Goal: Transaction & Acquisition: Purchase product/service

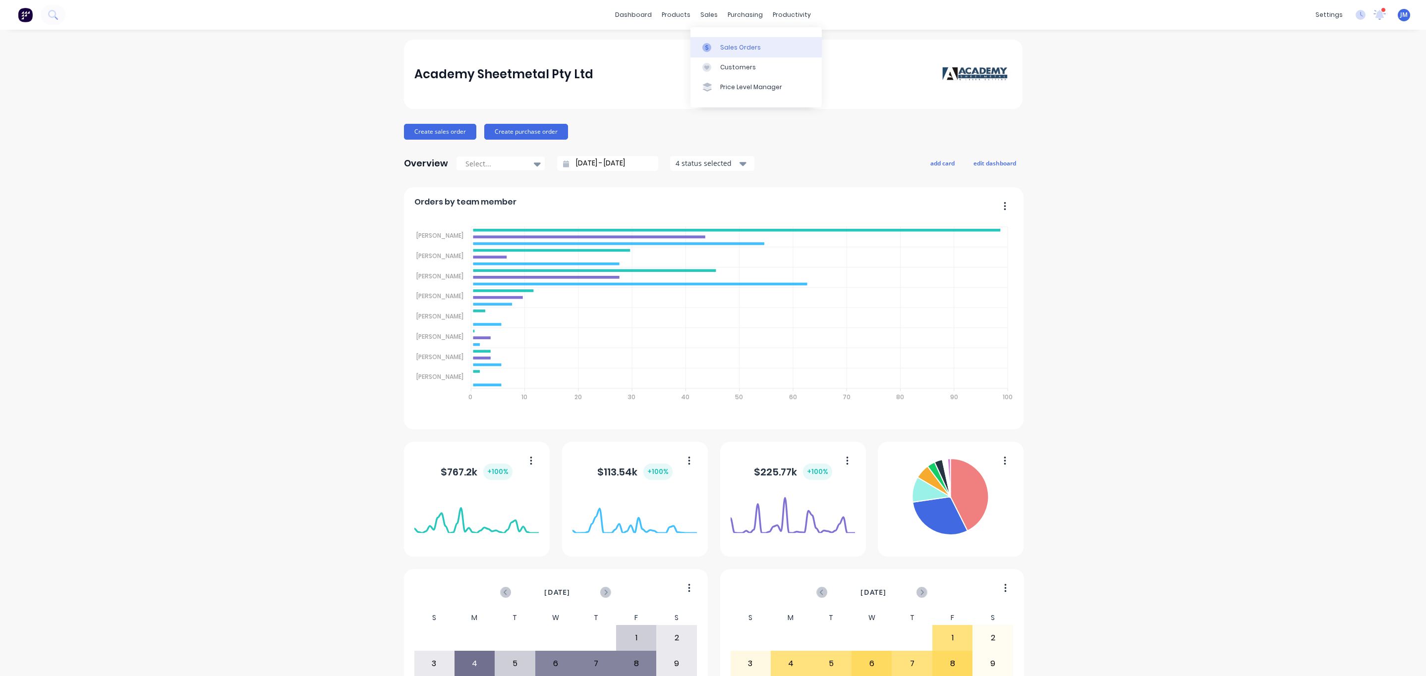
click at [726, 45] on div "Sales Orders" at bounding box center [740, 47] width 41 height 9
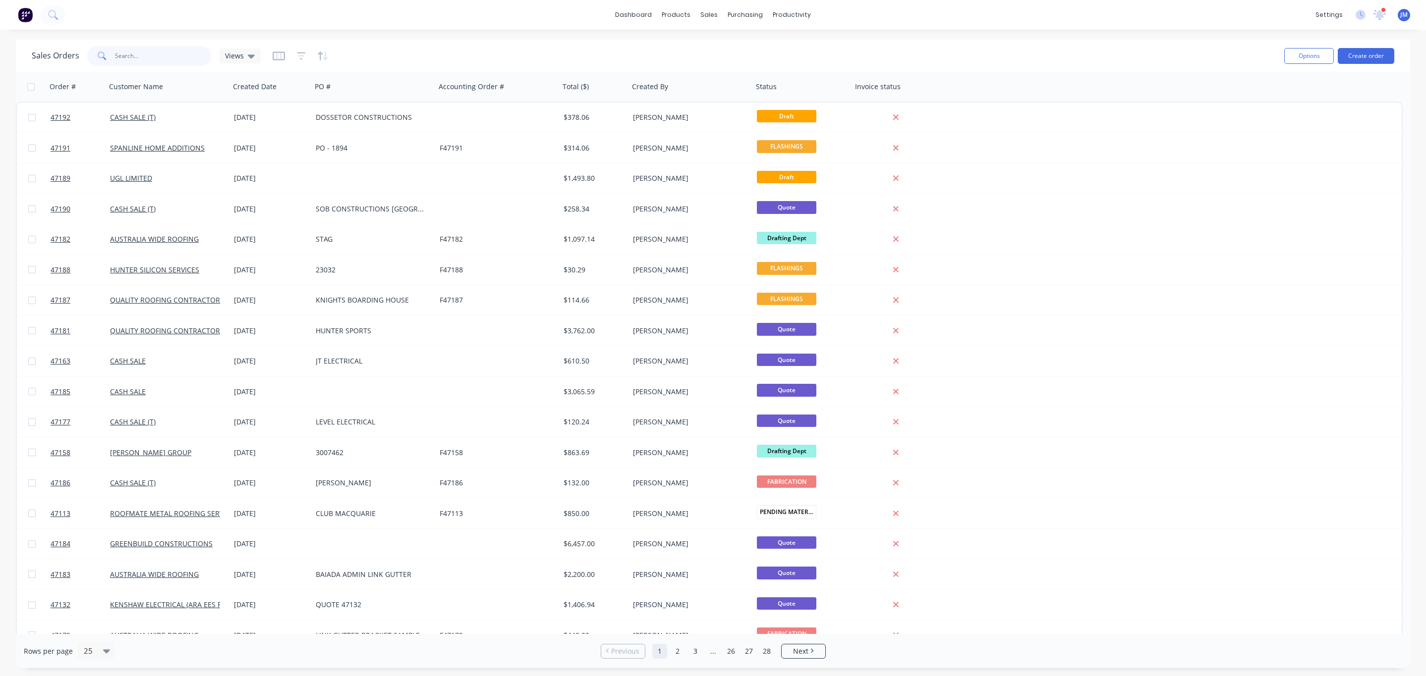
click at [168, 55] on input "text" at bounding box center [163, 56] width 97 height 20
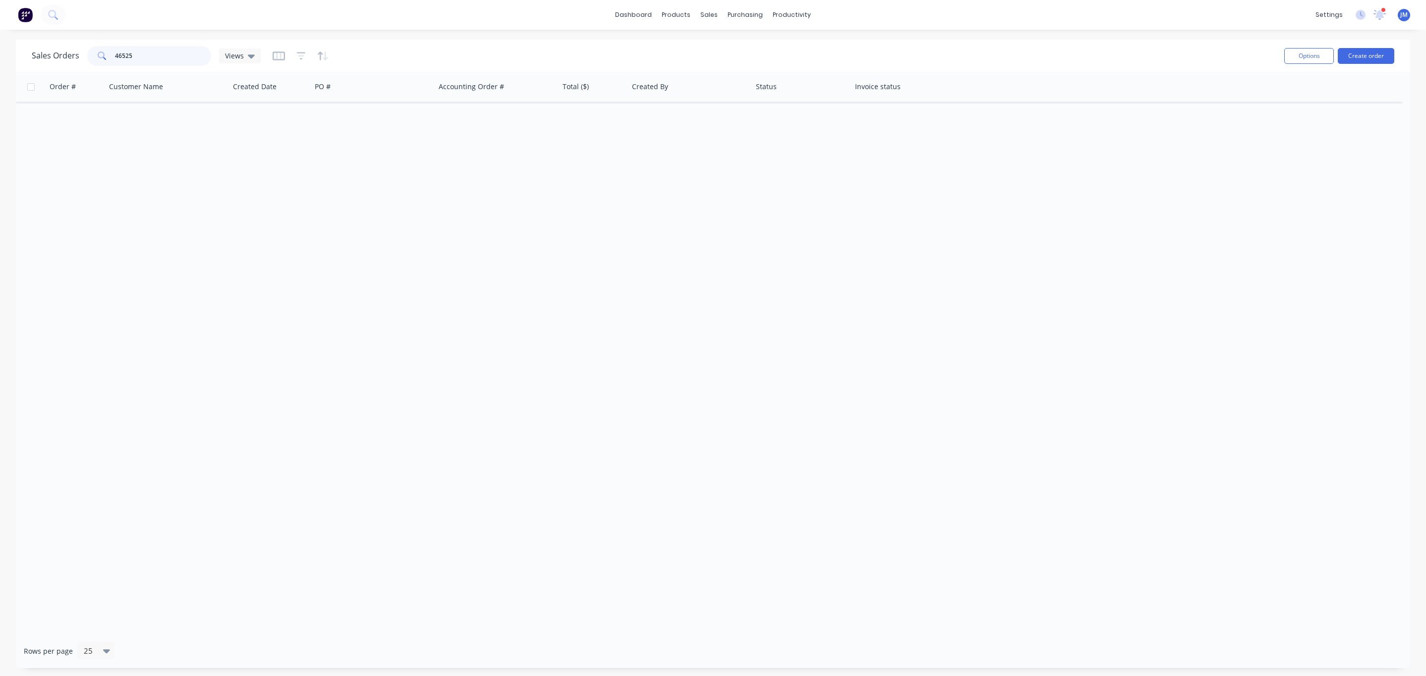
drag, startPoint x: 156, startPoint y: 55, endPoint x: 70, endPoint y: 60, distance: 86.4
click at [71, 60] on div "Sales Orders 46525 Views" at bounding box center [146, 56] width 229 height 20
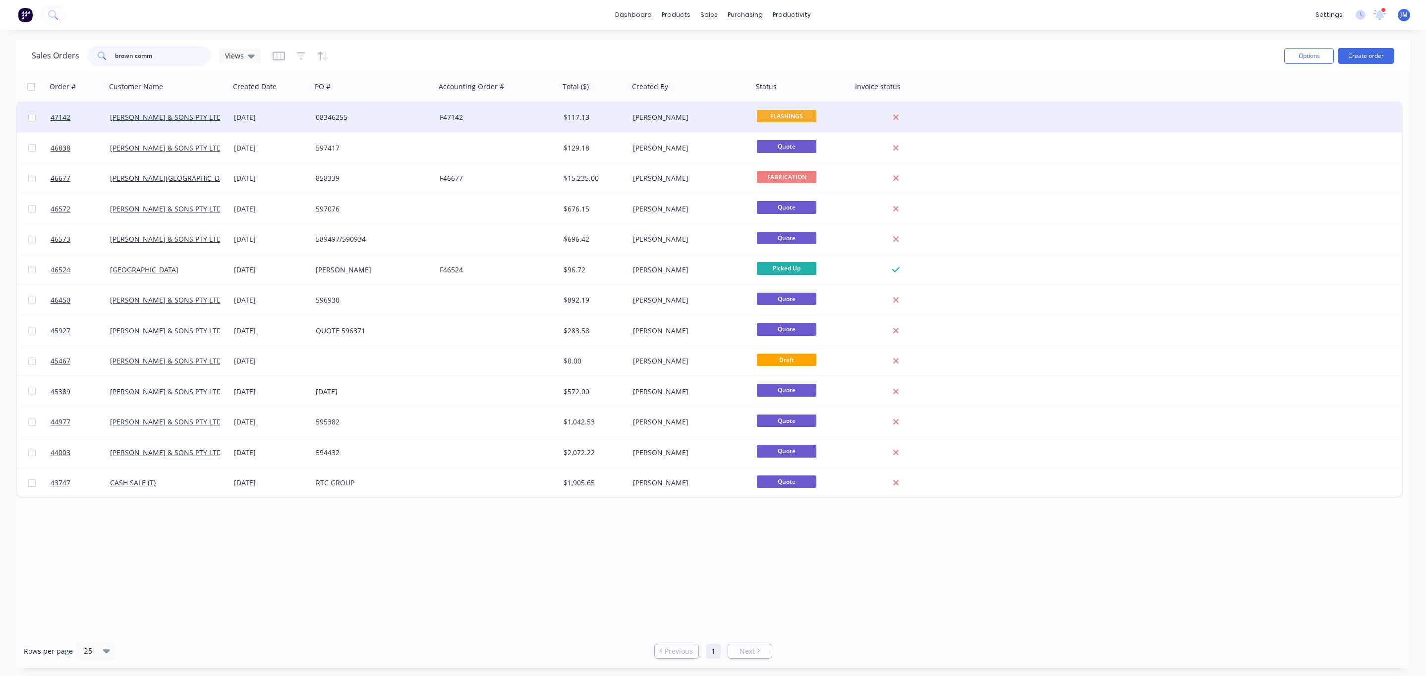
type input "brown comm"
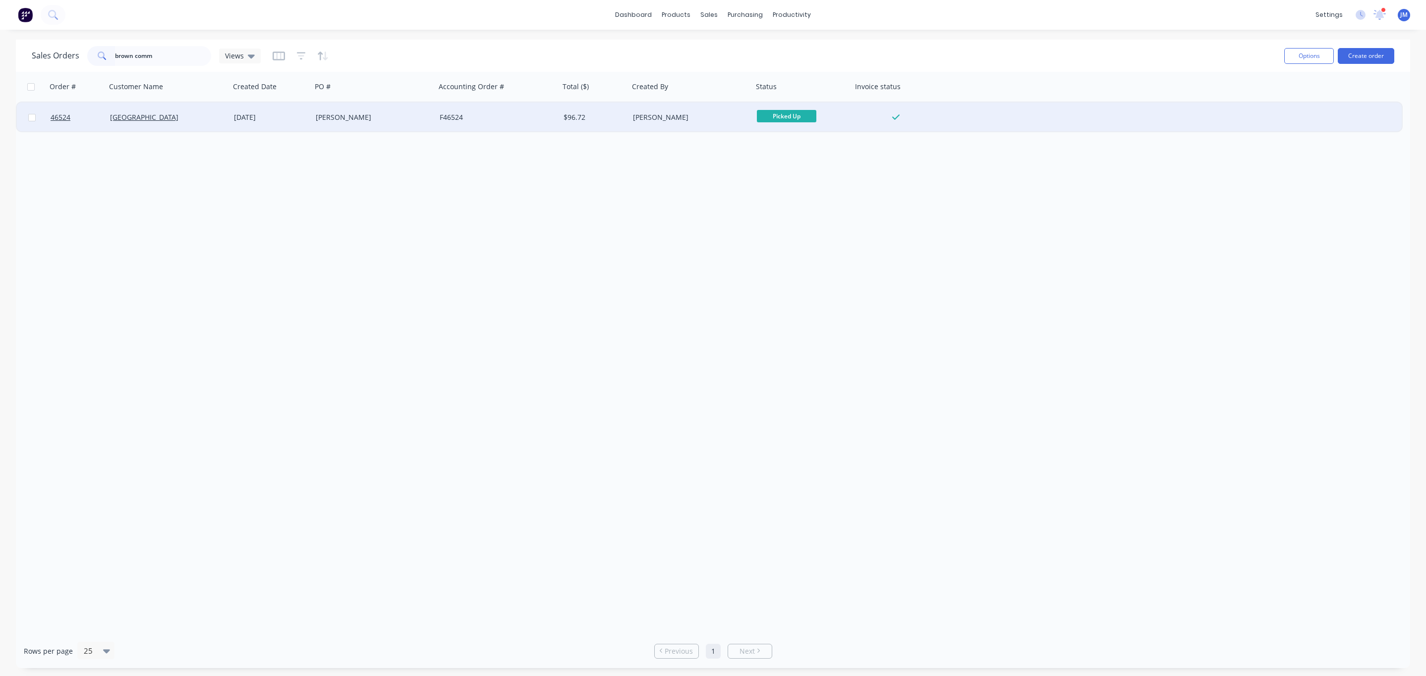
click at [245, 117] on div "[DATE]" at bounding box center [271, 117] width 74 height 10
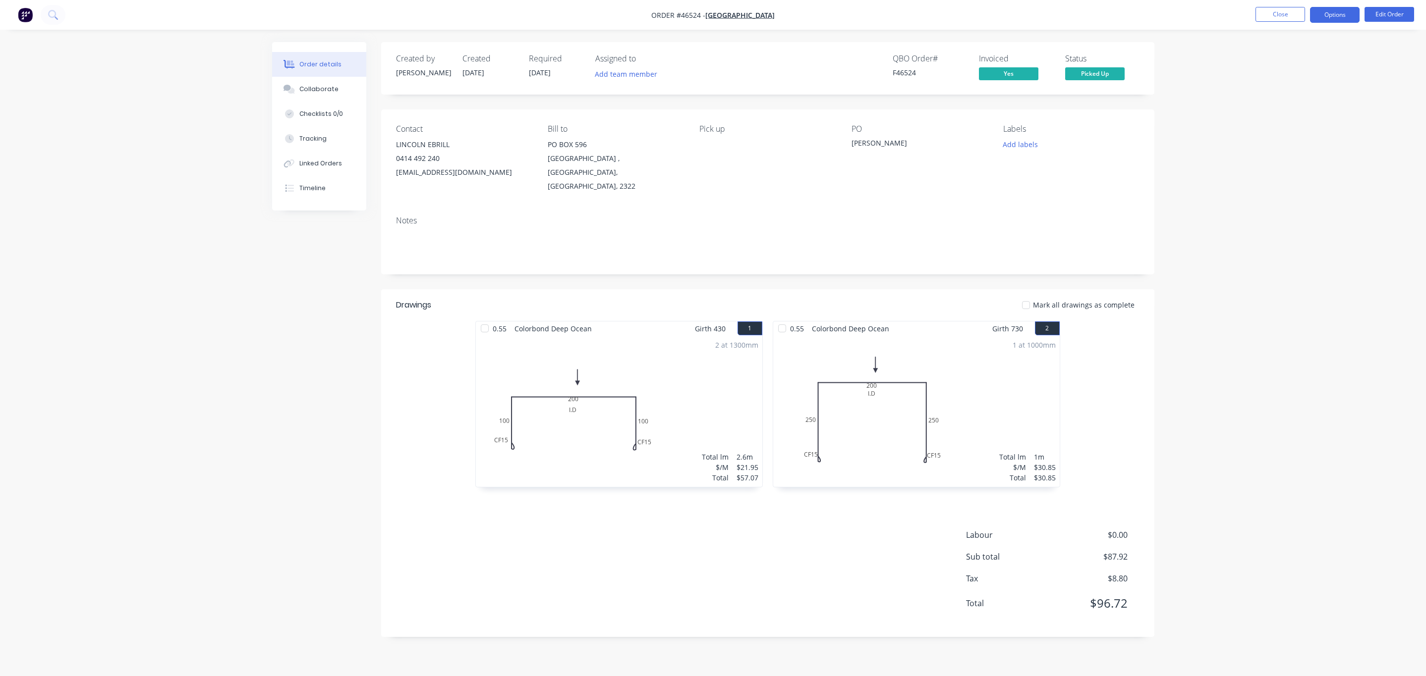
click at [1338, 12] on button "Options" at bounding box center [1335, 15] width 50 height 16
click at [1310, 231] on div "Duplicate" at bounding box center [1304, 238] width 91 height 14
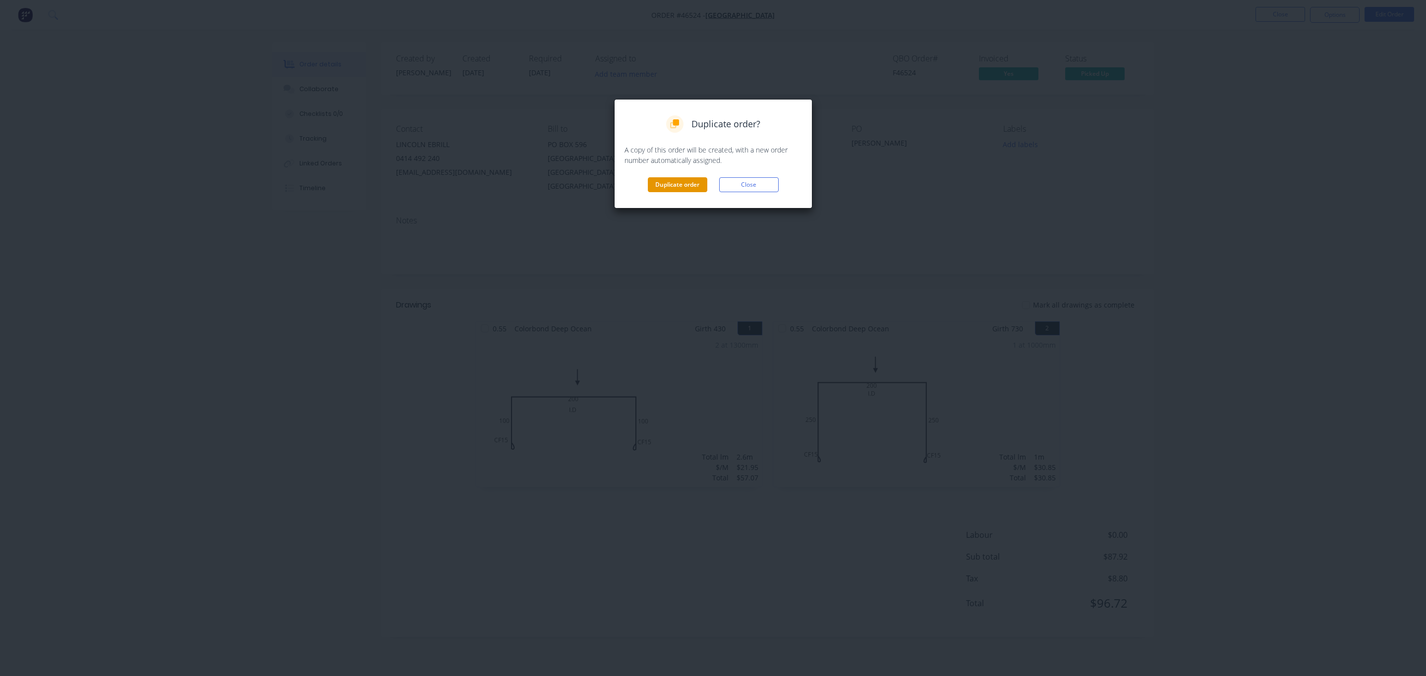
click at [675, 178] on button "Duplicate order" at bounding box center [677, 184] width 59 height 15
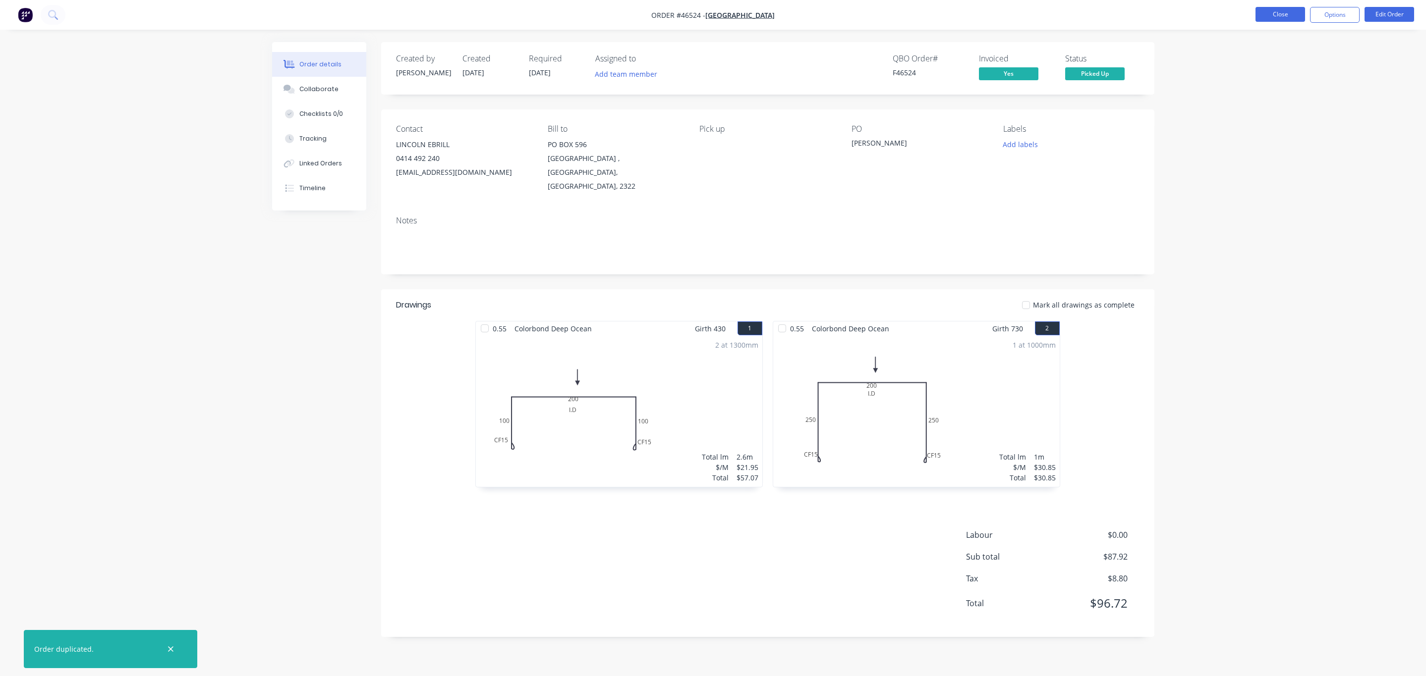
click at [1271, 18] on button "Close" at bounding box center [1280, 14] width 50 height 15
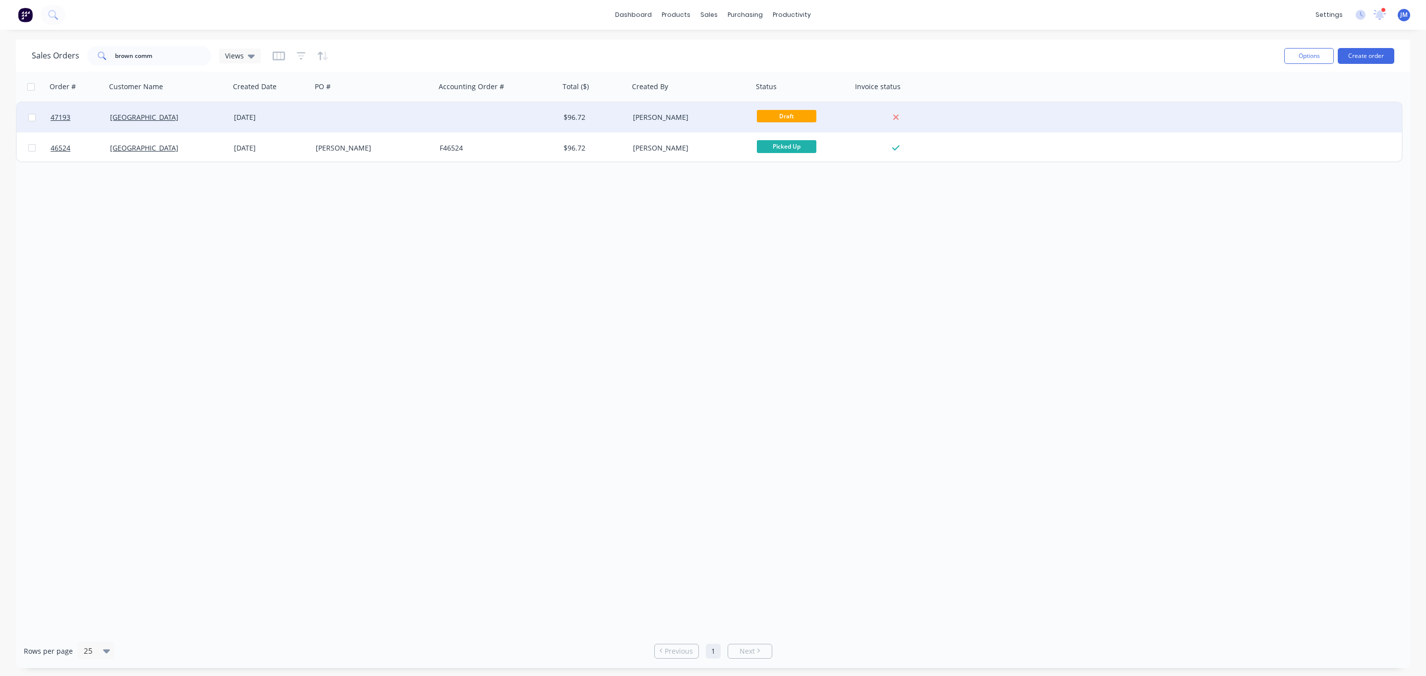
click at [358, 117] on div at bounding box center [374, 118] width 124 height 30
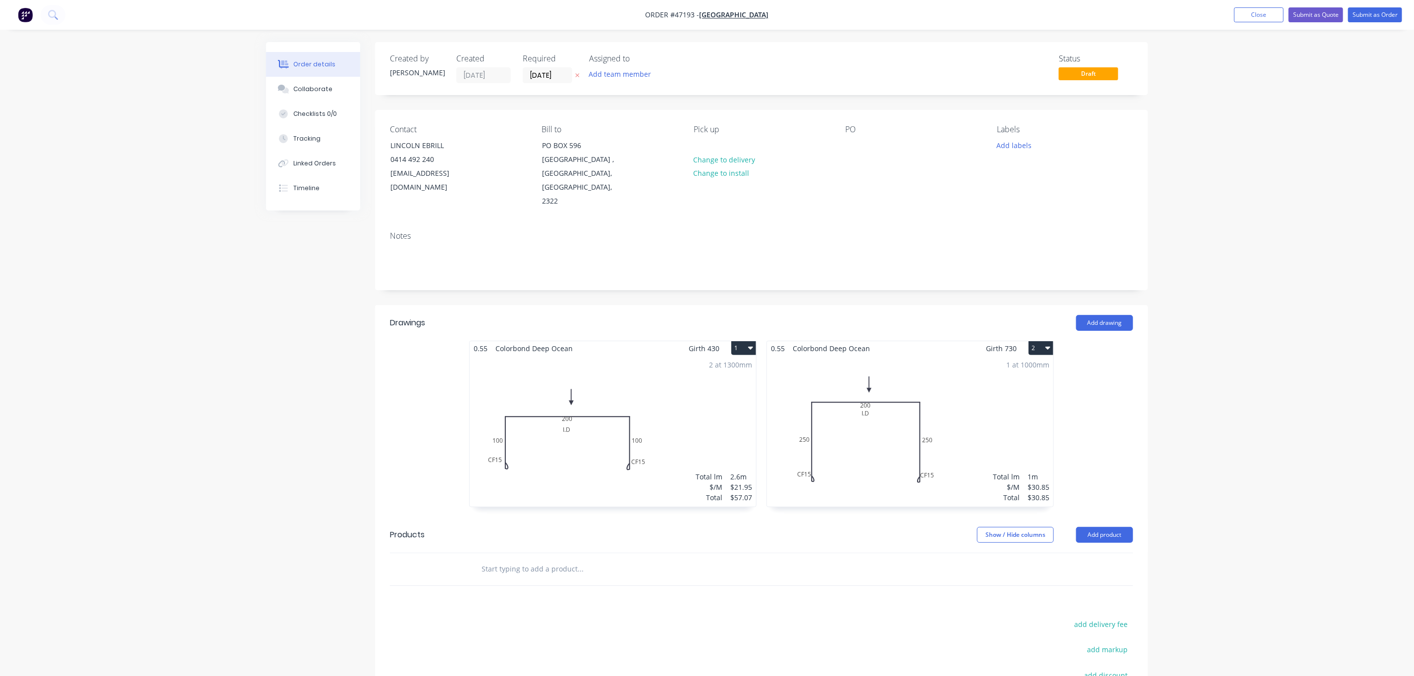
click at [741, 341] on button "1" at bounding box center [743, 348] width 25 height 14
click at [715, 405] on div "Delete" at bounding box center [709, 412] width 76 height 14
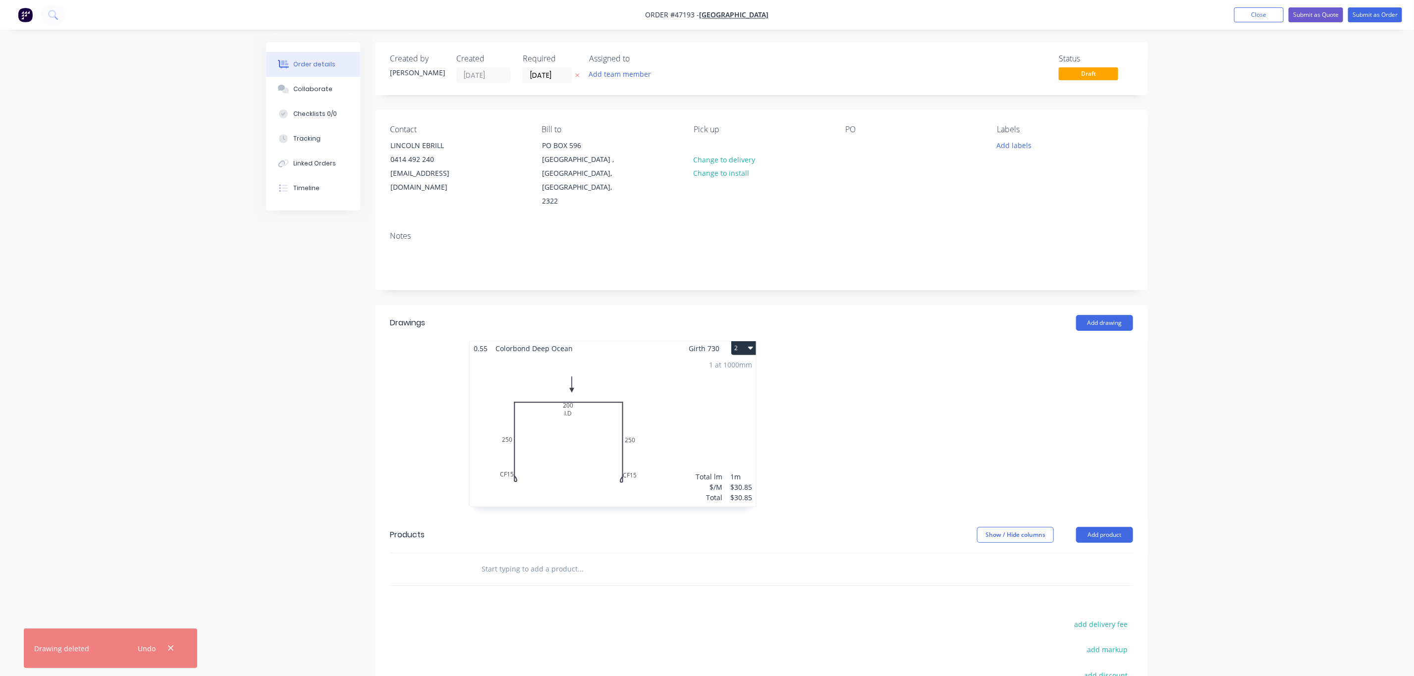
click at [755, 341] on div "0.55 Colorbond Deep Ocean Girth 730 2 I.D CF 15 250 200 CF 15 250 I.D CF 15 250…" at bounding box center [612, 424] width 287 height 167
click at [746, 341] on button "2" at bounding box center [743, 348] width 25 height 14
click at [726, 405] on div "Delete" at bounding box center [709, 412] width 76 height 14
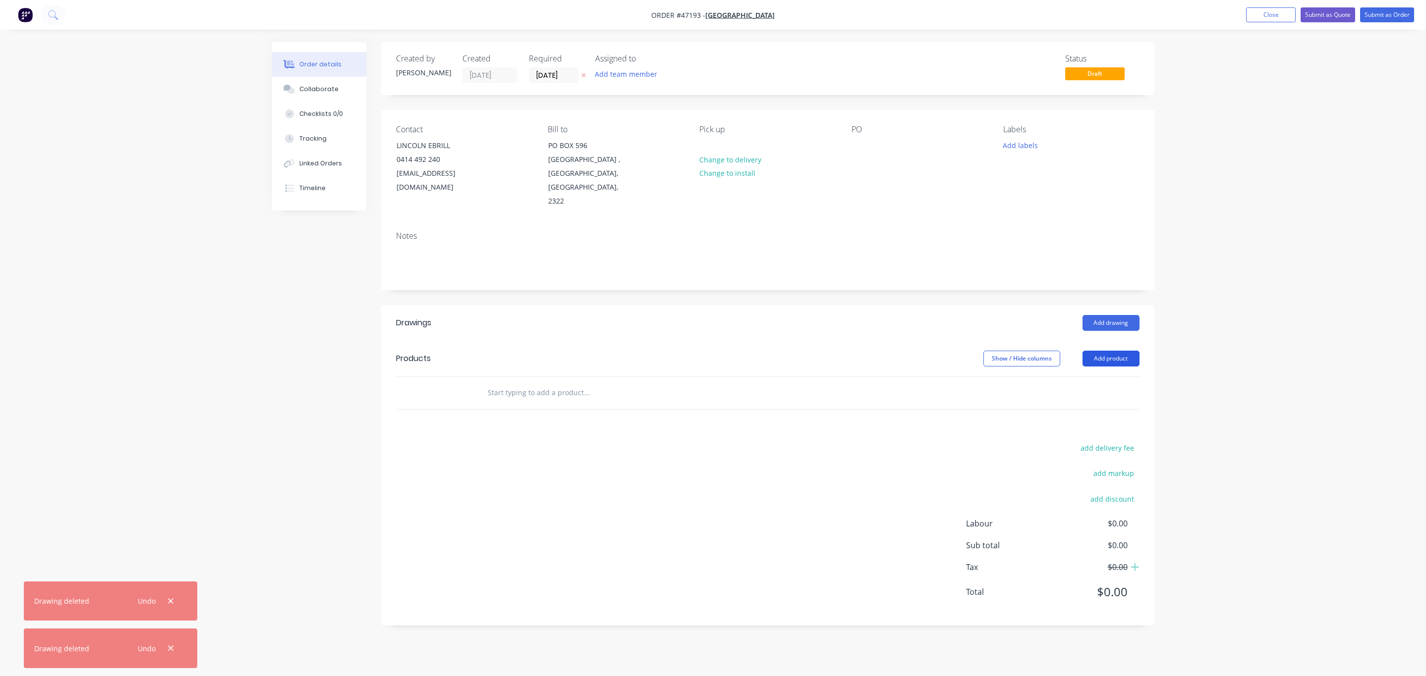
click at [1113, 351] on button "Add product" at bounding box center [1110, 359] width 57 height 16
click at [1099, 377] on div "Product catalogue" at bounding box center [1092, 384] width 76 height 14
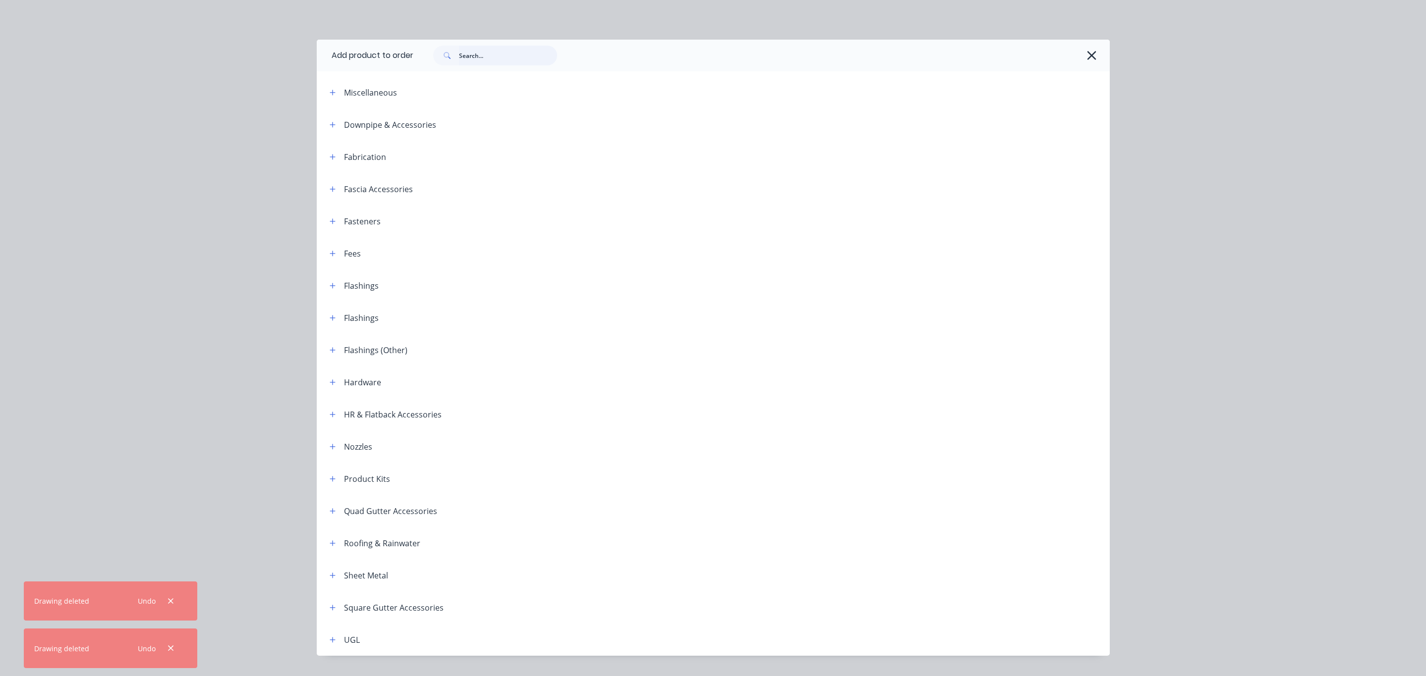
click at [499, 62] on input "text" at bounding box center [508, 56] width 98 height 20
type input "rivet"
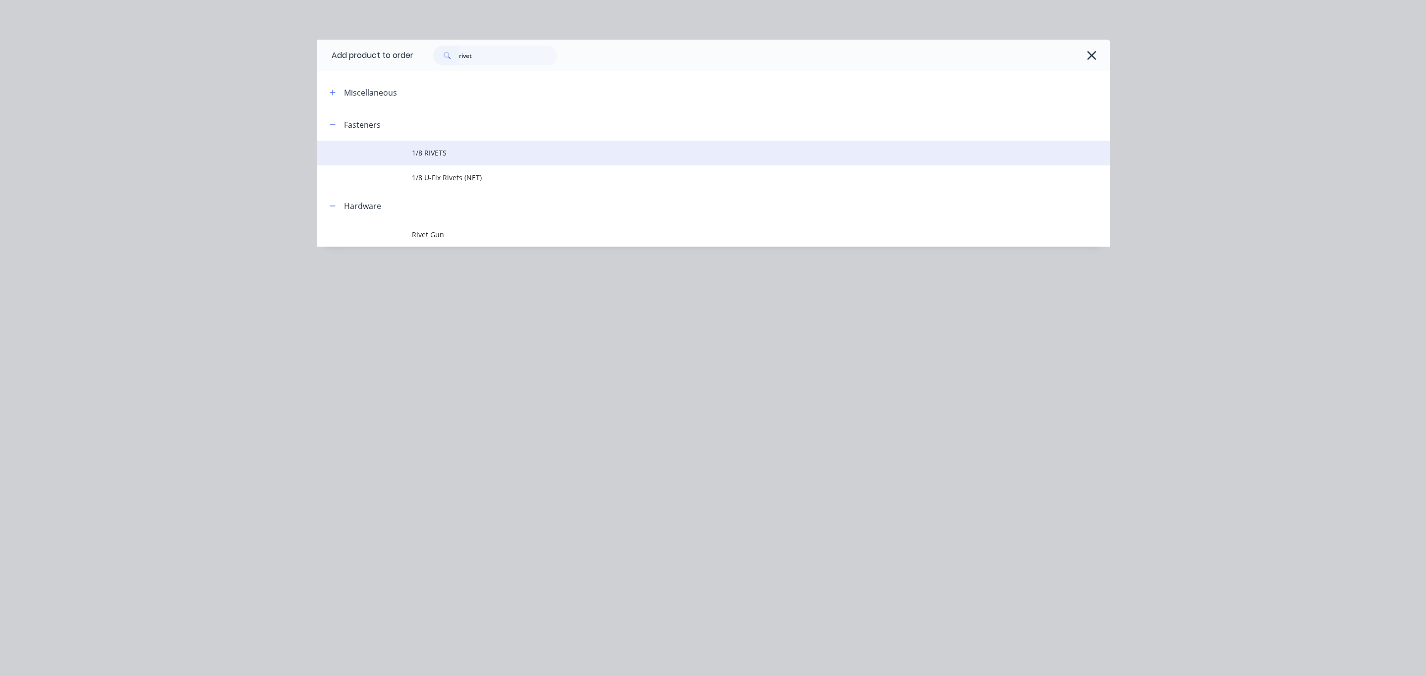
click at [475, 161] on td "1/8 RIVETS" at bounding box center [761, 153] width 698 height 25
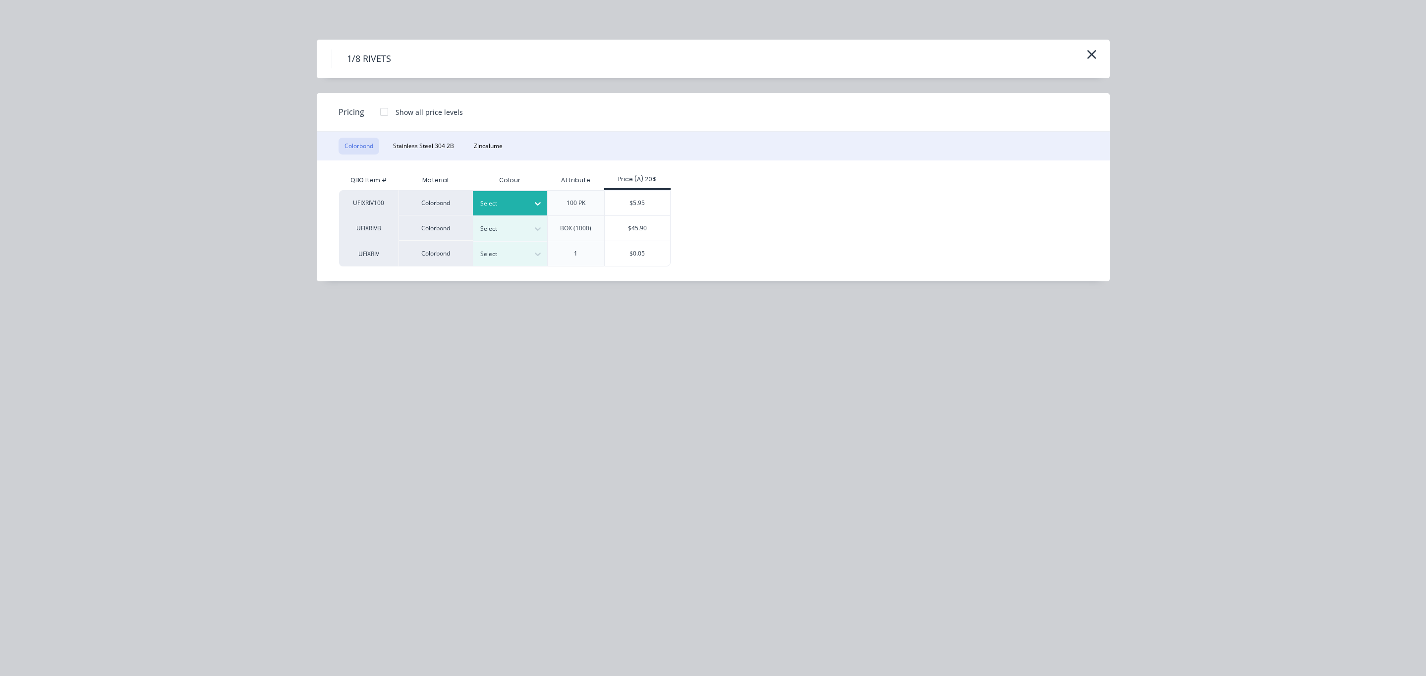
click at [482, 198] on div at bounding box center [502, 203] width 45 height 11
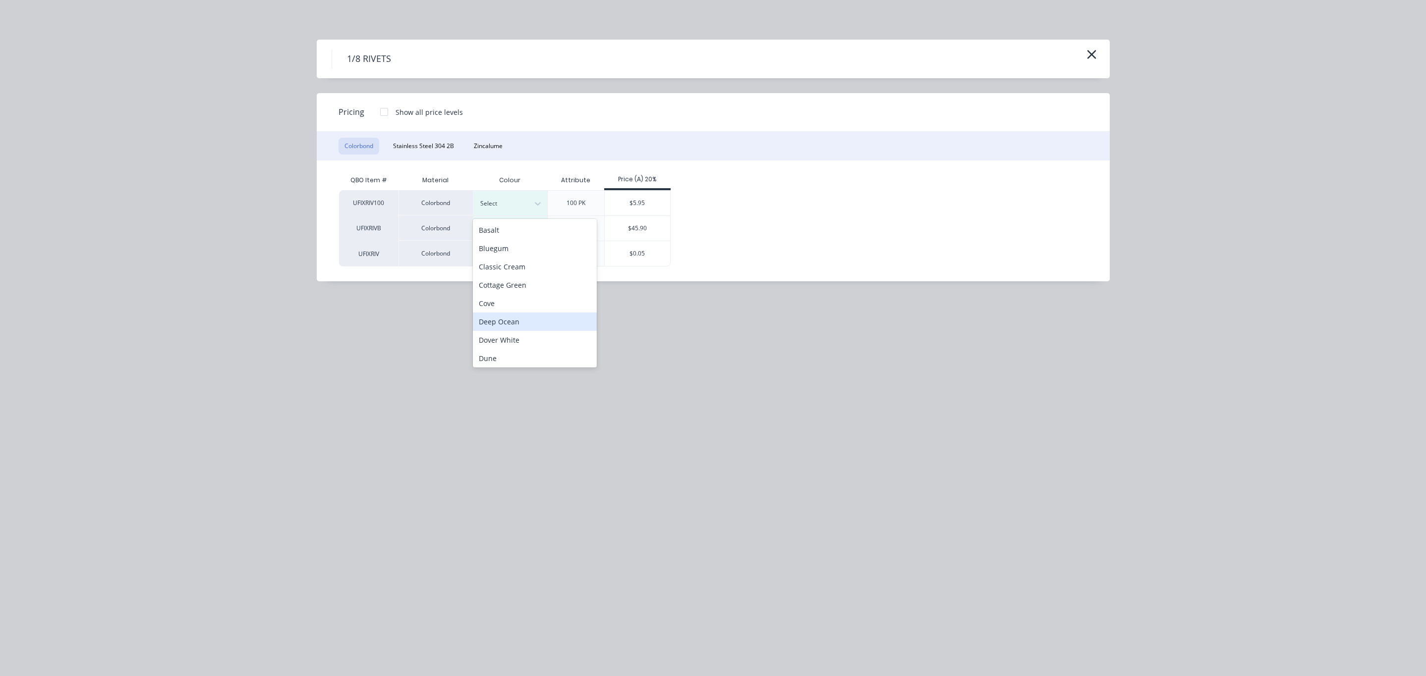
click at [522, 317] on div "Deep Ocean" at bounding box center [535, 322] width 124 height 18
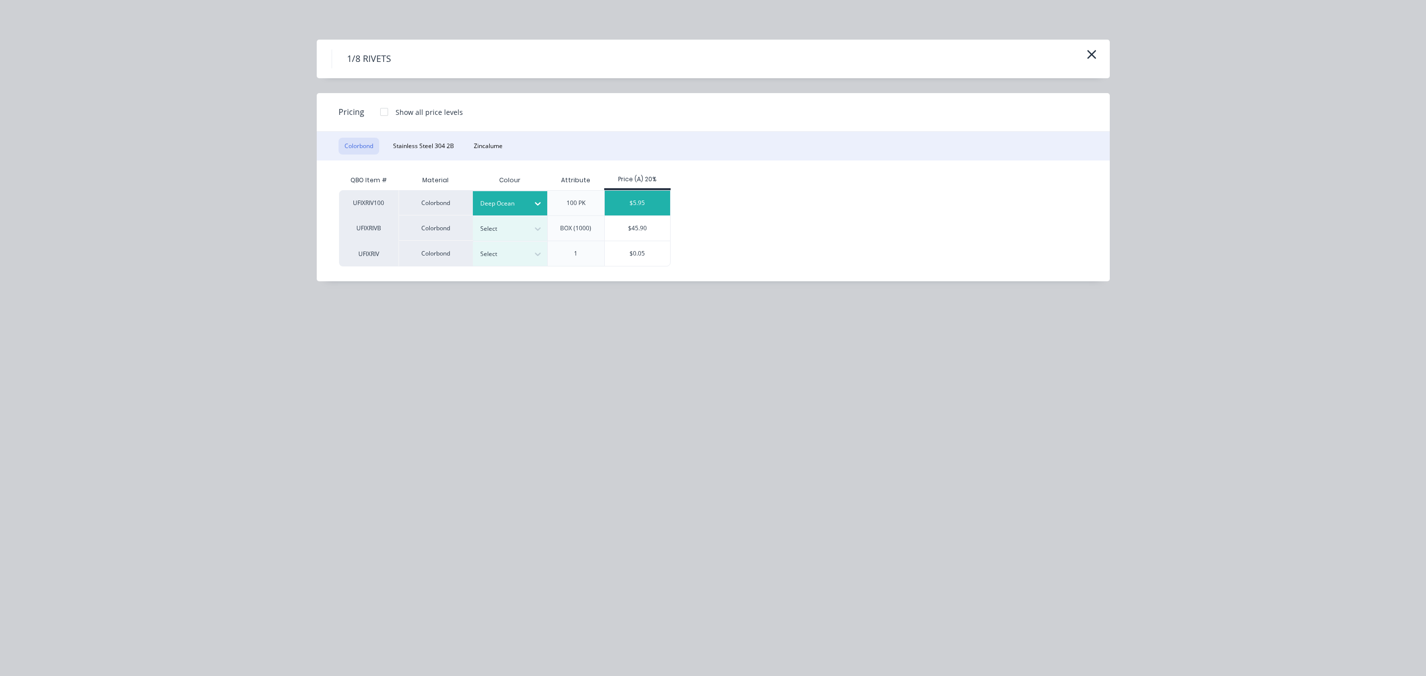
click at [644, 201] on div "$5.95" at bounding box center [638, 203] width 66 height 25
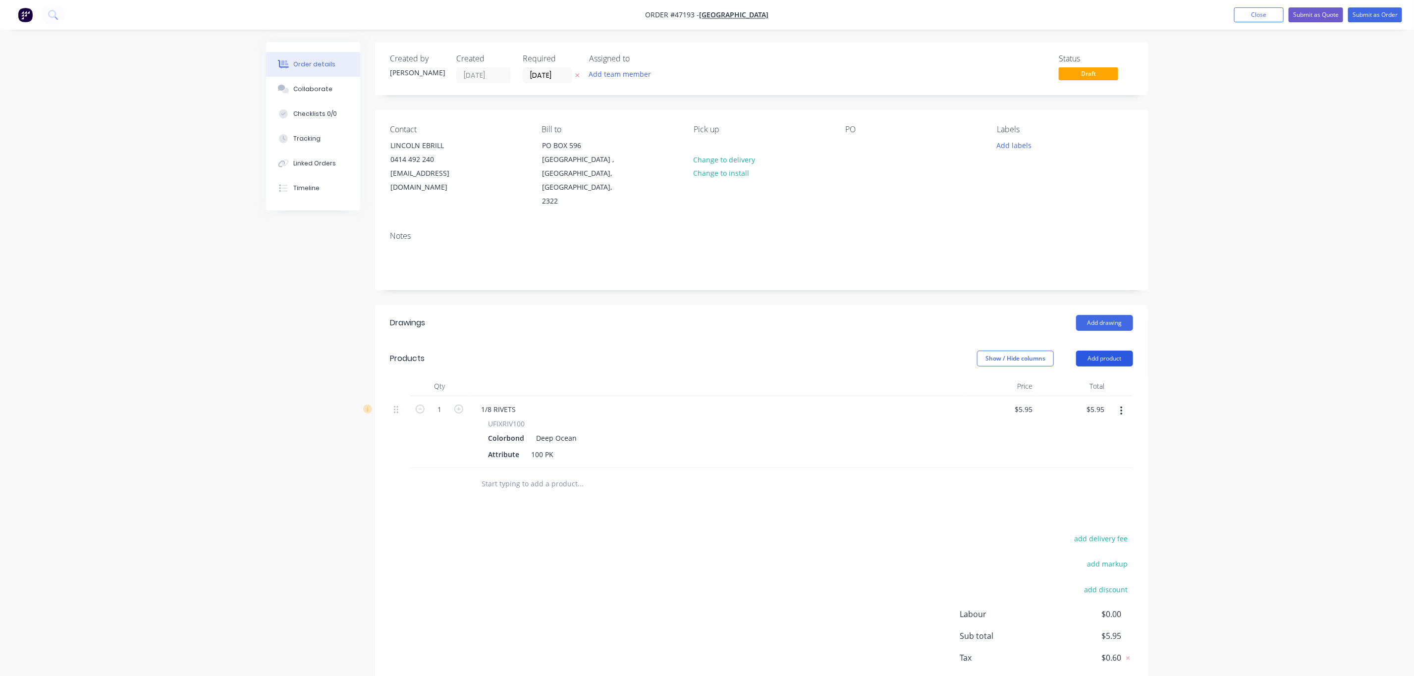
click at [1121, 351] on button "Add product" at bounding box center [1104, 359] width 57 height 16
click at [1058, 377] on div "Product catalogue" at bounding box center [1086, 384] width 76 height 14
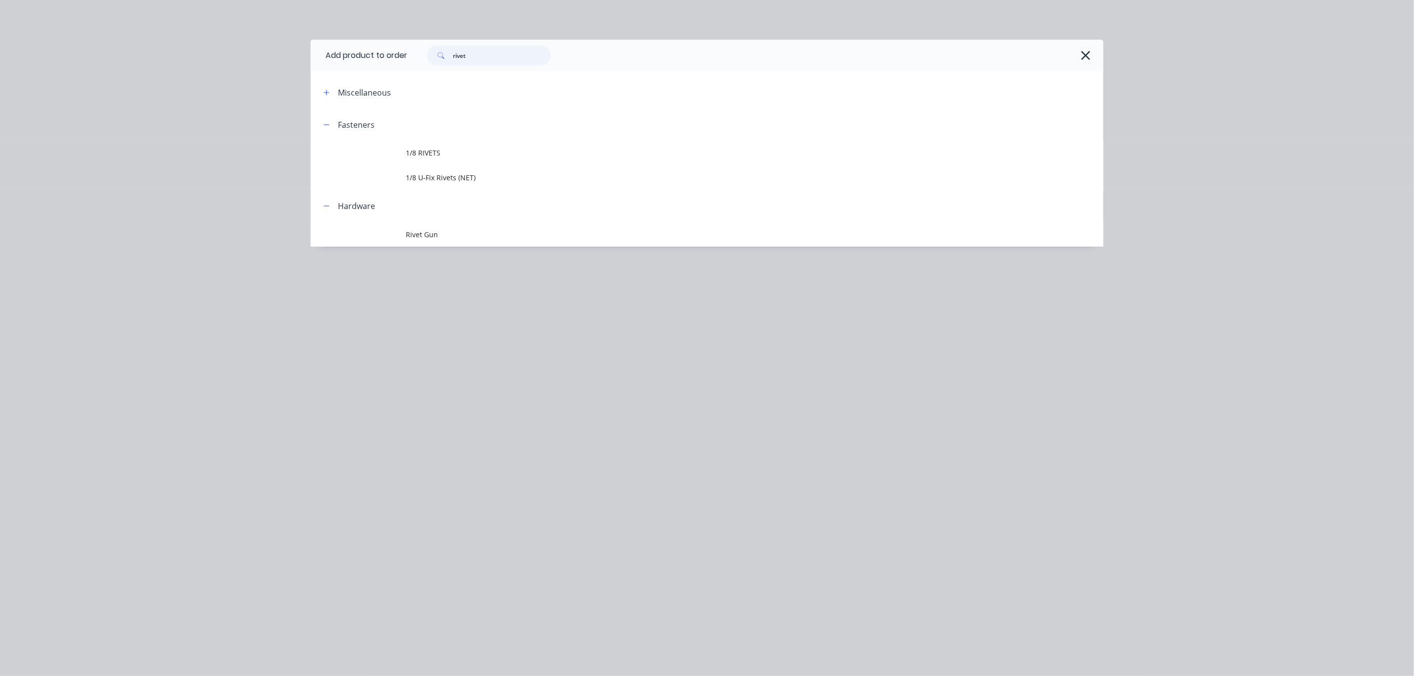
drag, startPoint x: 485, startPoint y: 60, endPoint x: 369, endPoint y: 58, distance: 116.0
click at [369, 58] on header "Add product to order rivet" at bounding box center [707, 56] width 793 height 32
drag, startPoint x: 479, startPoint y: 50, endPoint x: 339, endPoint y: 52, distance: 139.8
click at [340, 52] on header "Add product to order 1/8" at bounding box center [707, 56] width 793 height 32
type input "quick"
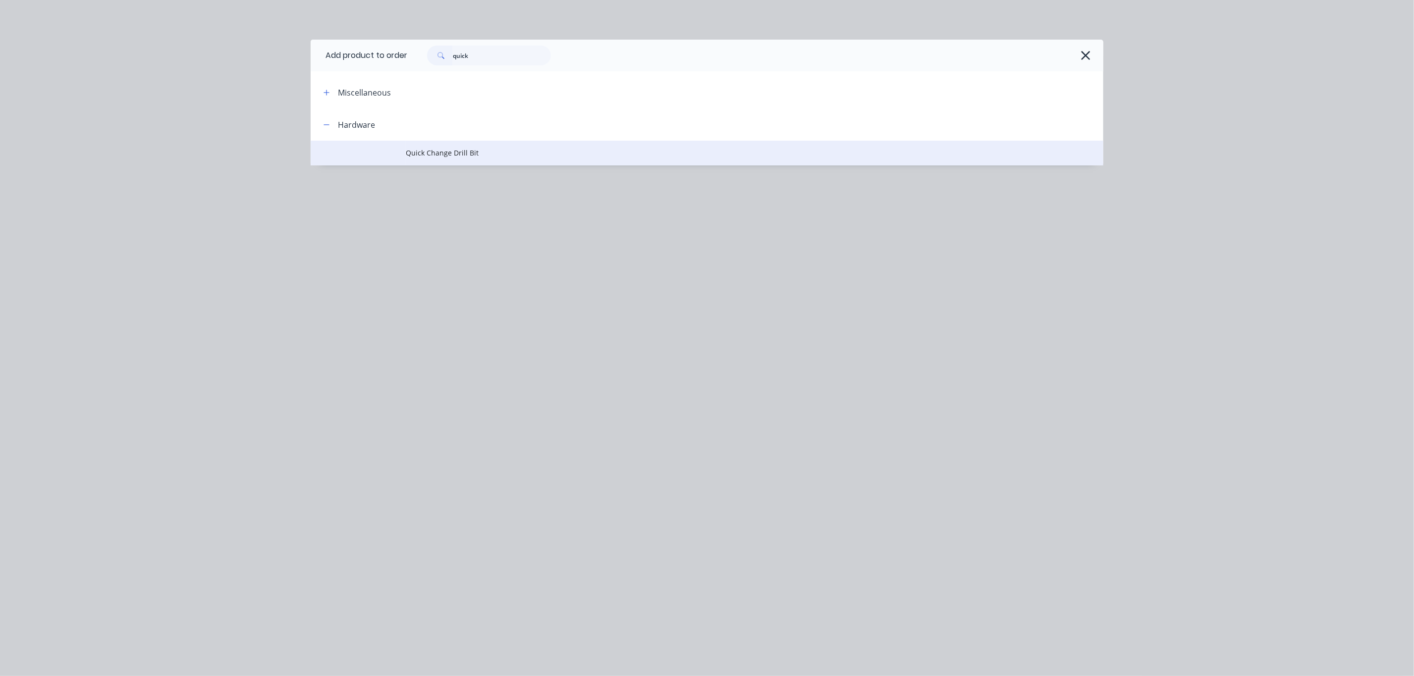
click at [449, 150] on span "Quick Change Drill Bit" at bounding box center [685, 153] width 558 height 10
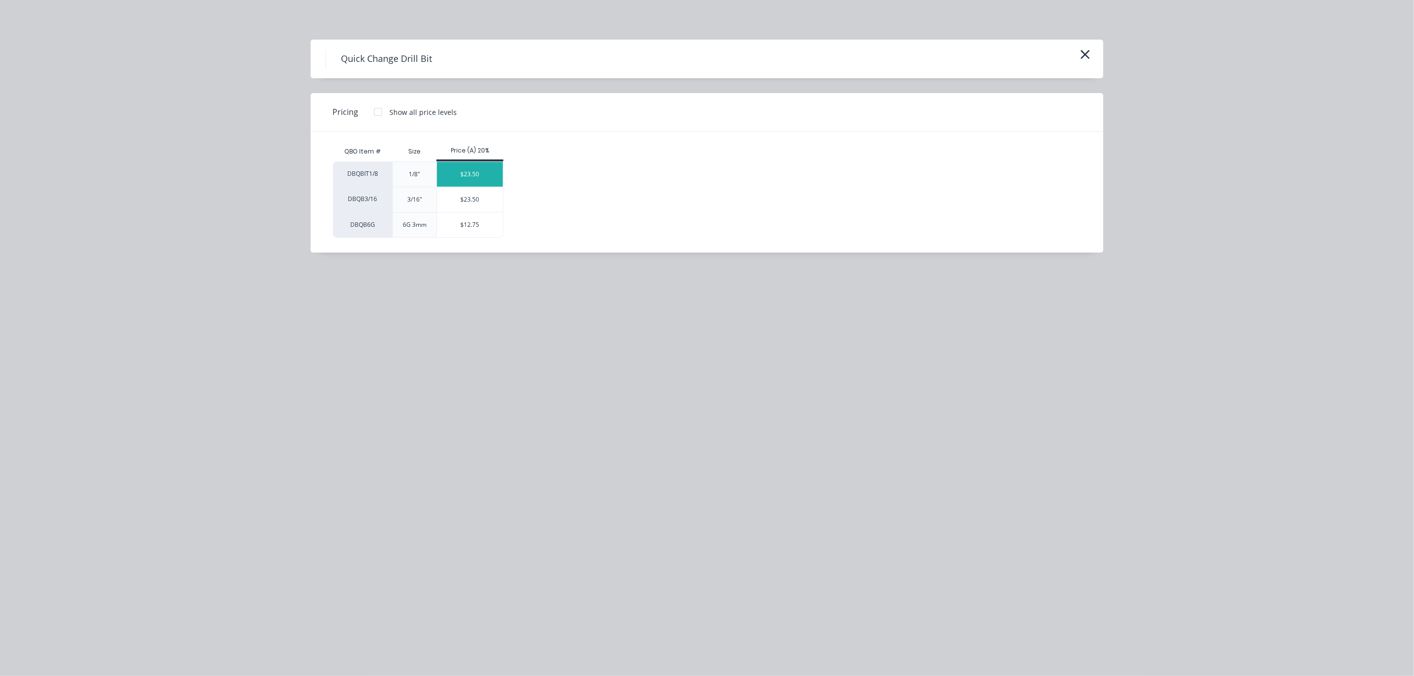
click at [490, 171] on div "$23.50" at bounding box center [470, 174] width 66 height 25
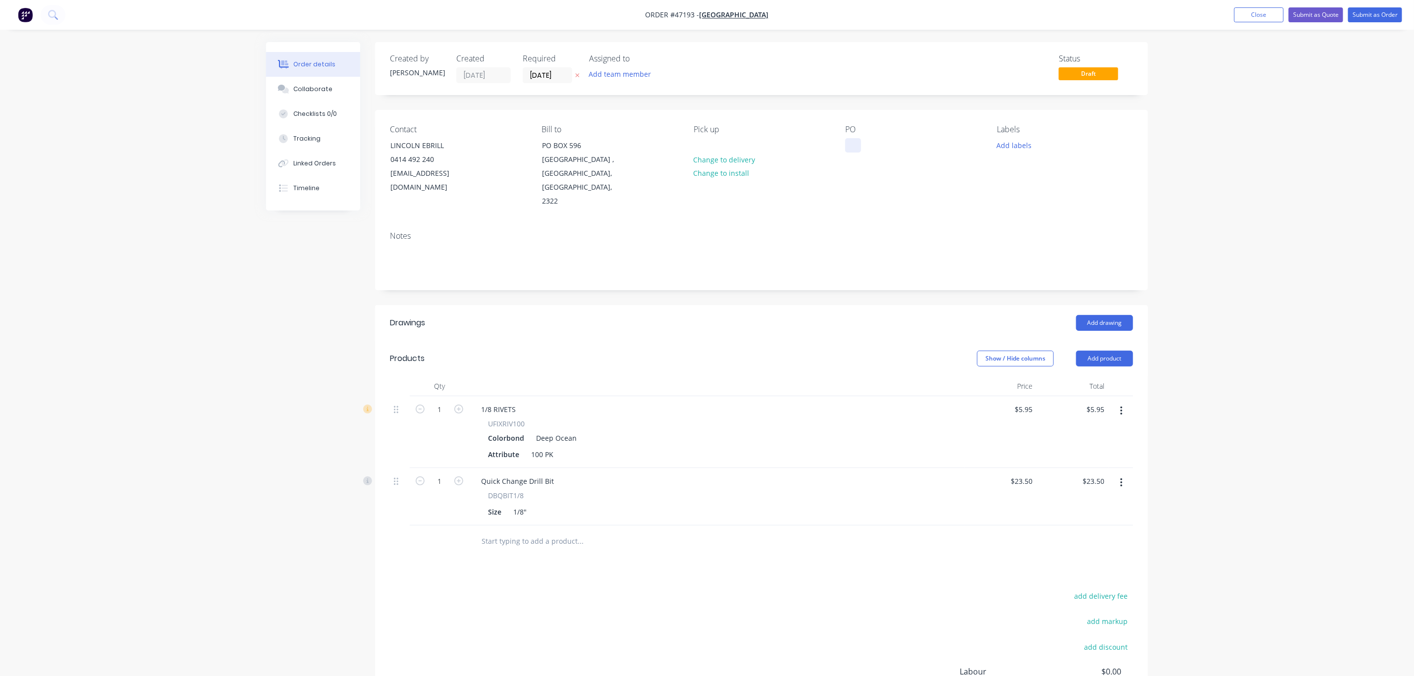
drag, startPoint x: 870, startPoint y: 134, endPoint x: 854, endPoint y: 140, distance: 17.4
click at [854, 140] on div "PO" at bounding box center [913, 167] width 136 height 84
click at [853, 140] on div at bounding box center [853, 145] width 16 height 14
click at [855, 140] on div at bounding box center [853, 145] width 16 height 14
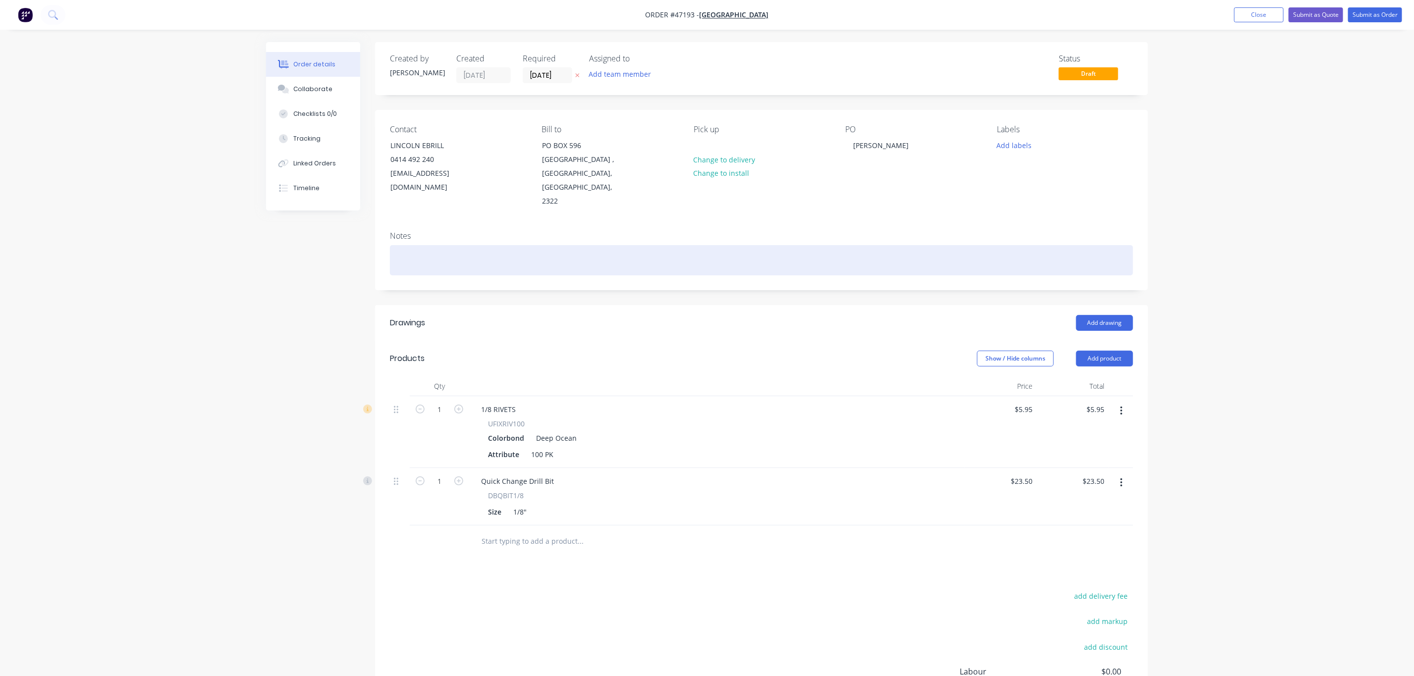
click at [504, 247] on div at bounding box center [761, 260] width 743 height 30
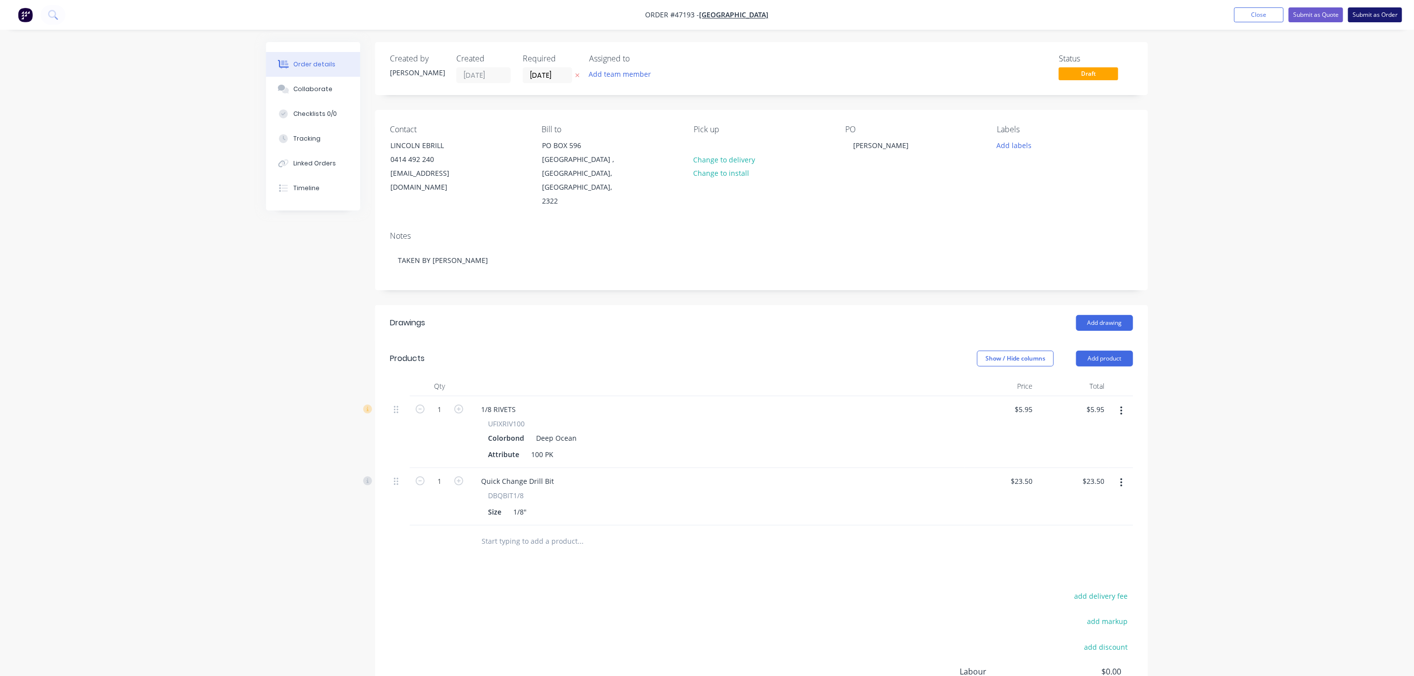
click at [1387, 9] on button "Submit as Order" at bounding box center [1375, 14] width 54 height 15
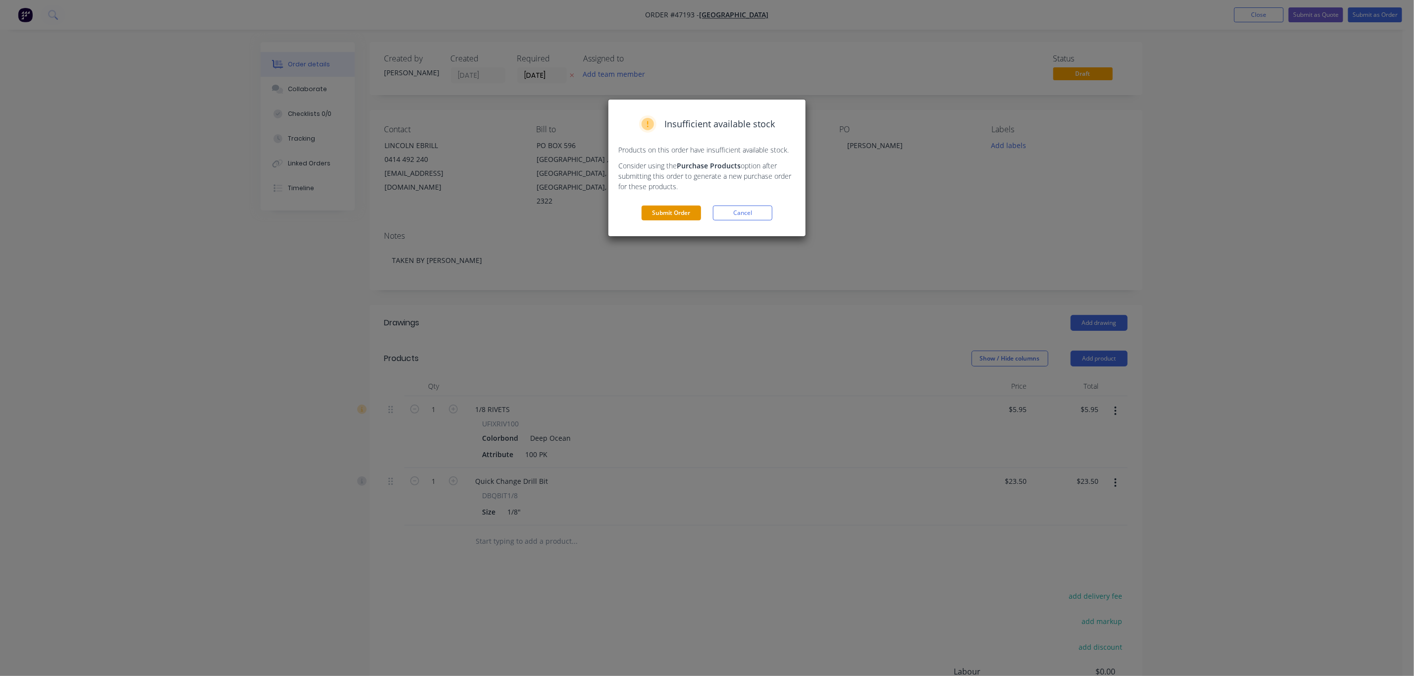
click at [673, 207] on button "Submit Order" at bounding box center [671, 213] width 59 height 15
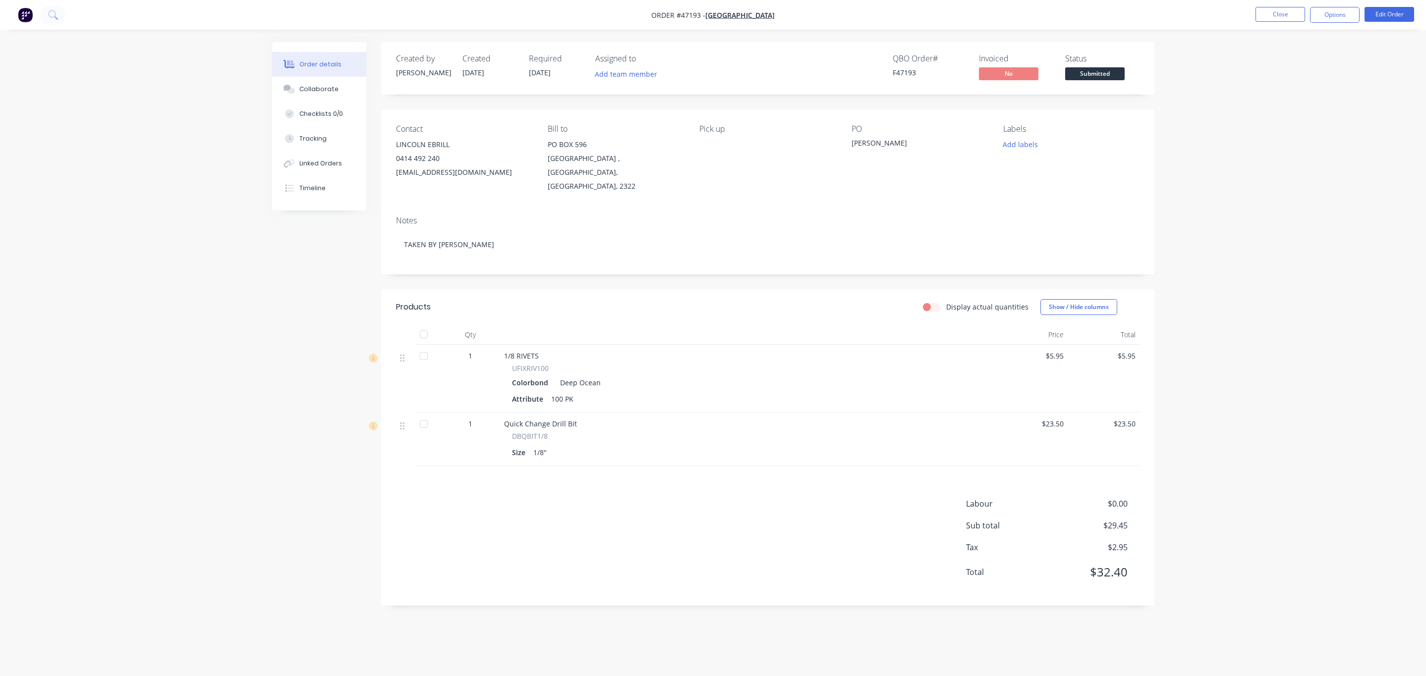
click at [1066, 85] on div "Created by [PERSON_NAME] Created [DATE] Required [DATE] Assigned to Add team me…" at bounding box center [767, 68] width 773 height 53
click at [1089, 69] on span "Submitted" at bounding box center [1094, 73] width 59 height 12
click at [1293, 125] on div "Order details Collaborate Checklists 0/0 Tracking Linked Orders Timeline Order …" at bounding box center [713, 338] width 1426 height 676
click at [1347, 10] on button "Options" at bounding box center [1335, 15] width 50 height 16
click at [1303, 64] on div "Invoice" at bounding box center [1304, 60] width 91 height 14
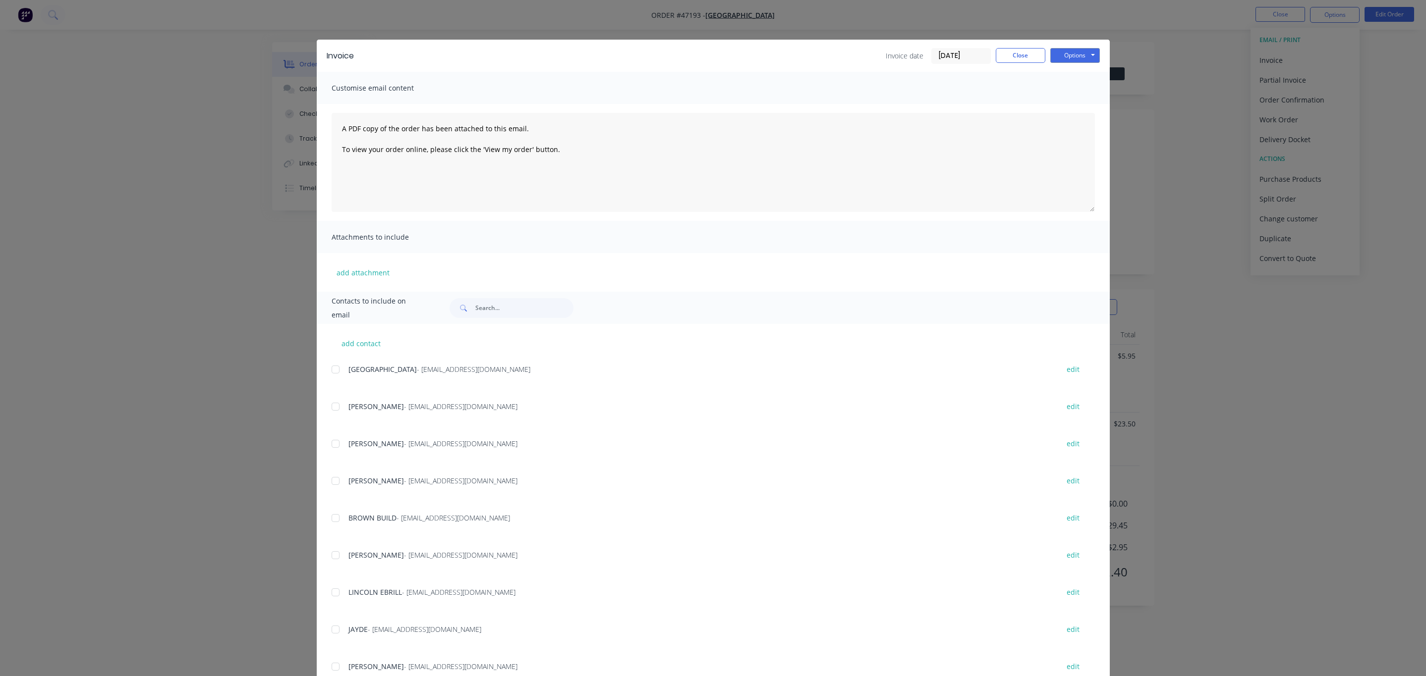
click at [333, 374] on div at bounding box center [336, 370] width 20 height 20
click at [1083, 54] on button "Options" at bounding box center [1075, 55] width 50 height 15
click at [1061, 109] on button "Email" at bounding box center [1081, 106] width 63 height 16
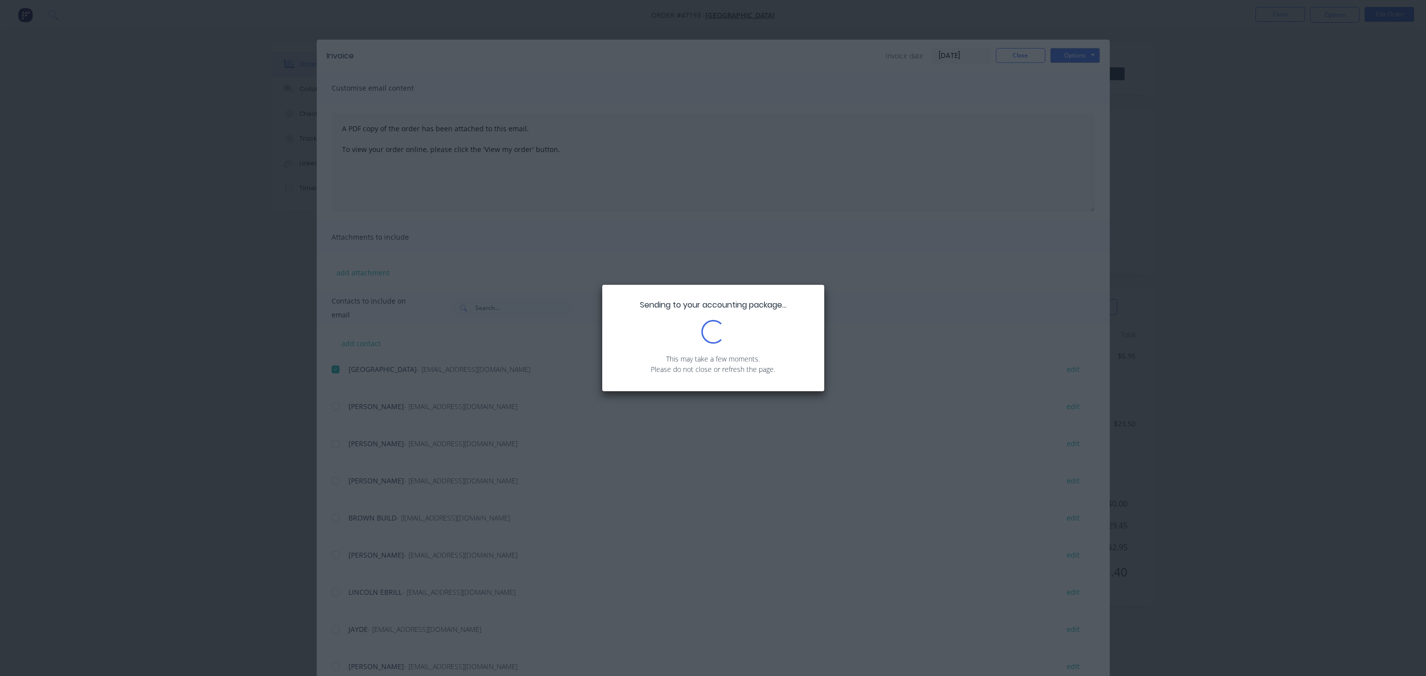
drag, startPoint x: 1053, startPoint y: 247, endPoint x: 1074, endPoint y: 228, distance: 28.1
click at [1074, 228] on div "Sending to your accounting package... Loading... This may take a few moments. P…" at bounding box center [713, 338] width 1426 height 676
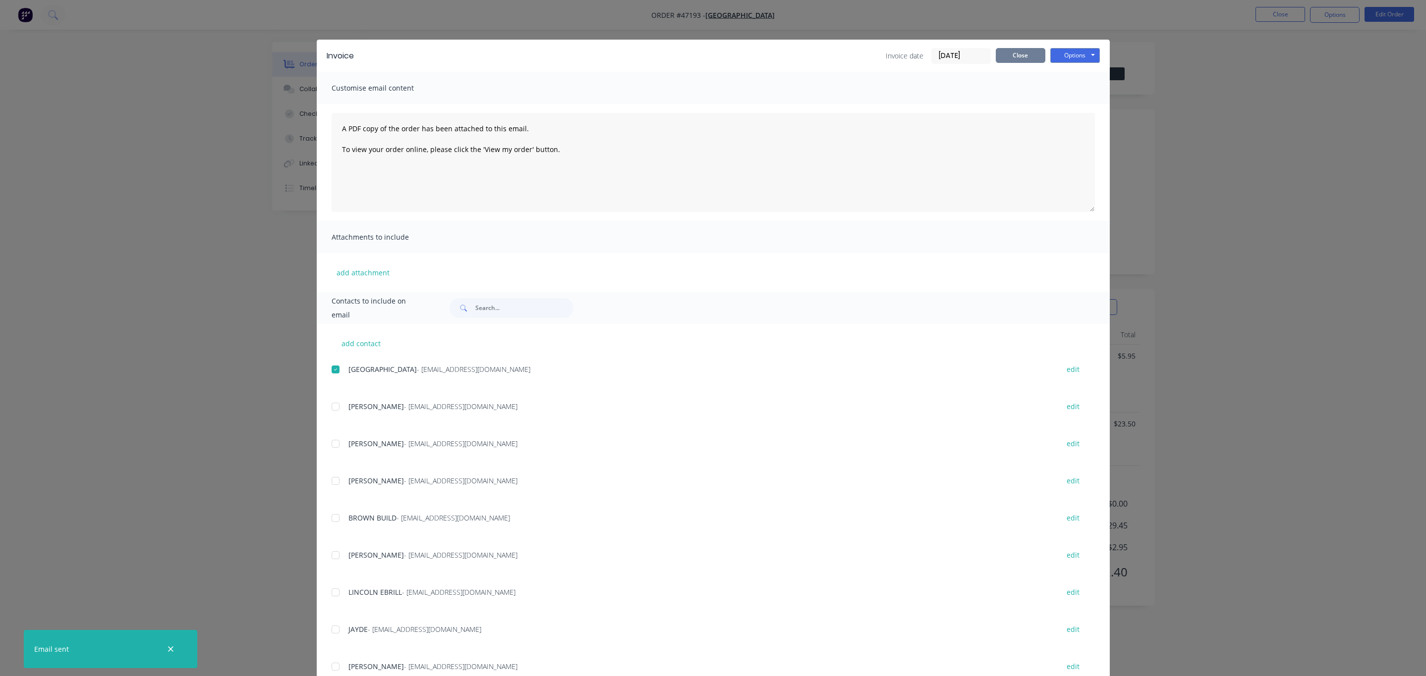
click at [1017, 57] on button "Close" at bounding box center [1021, 55] width 50 height 15
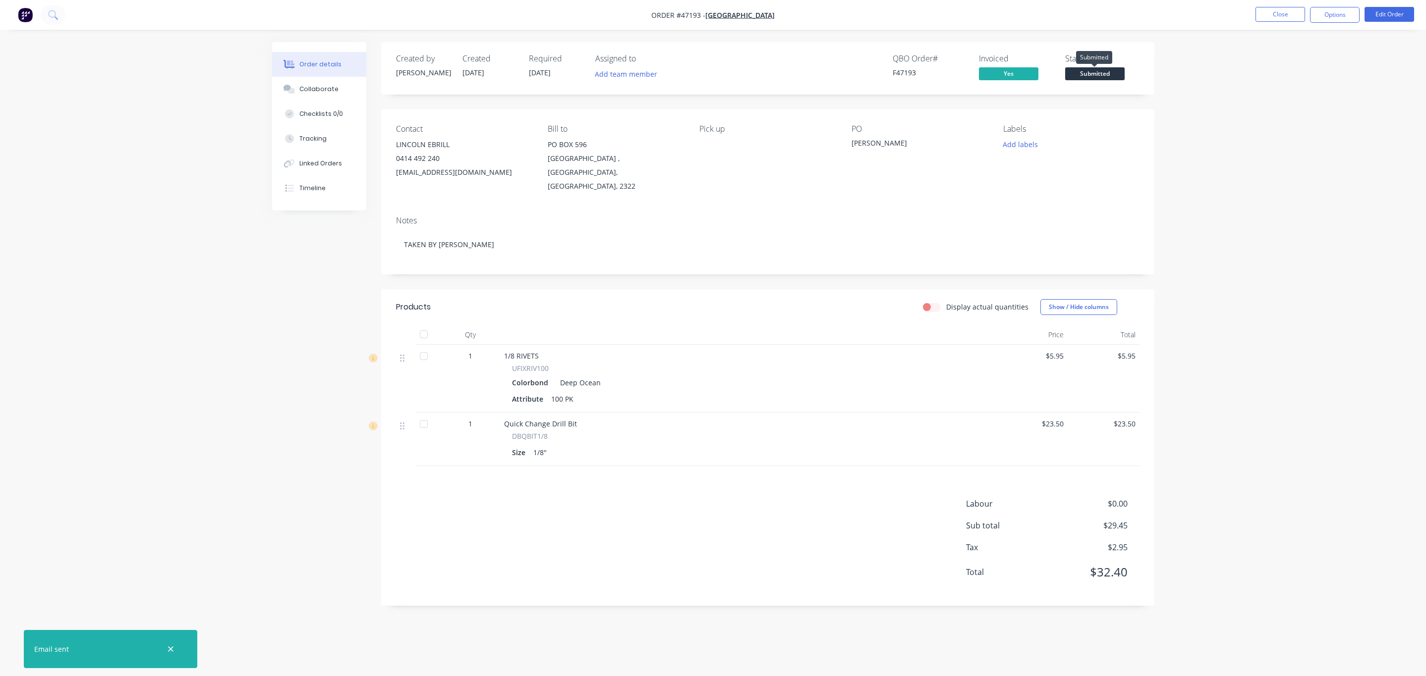
click at [1087, 79] on span "Submitted" at bounding box center [1094, 73] width 59 height 12
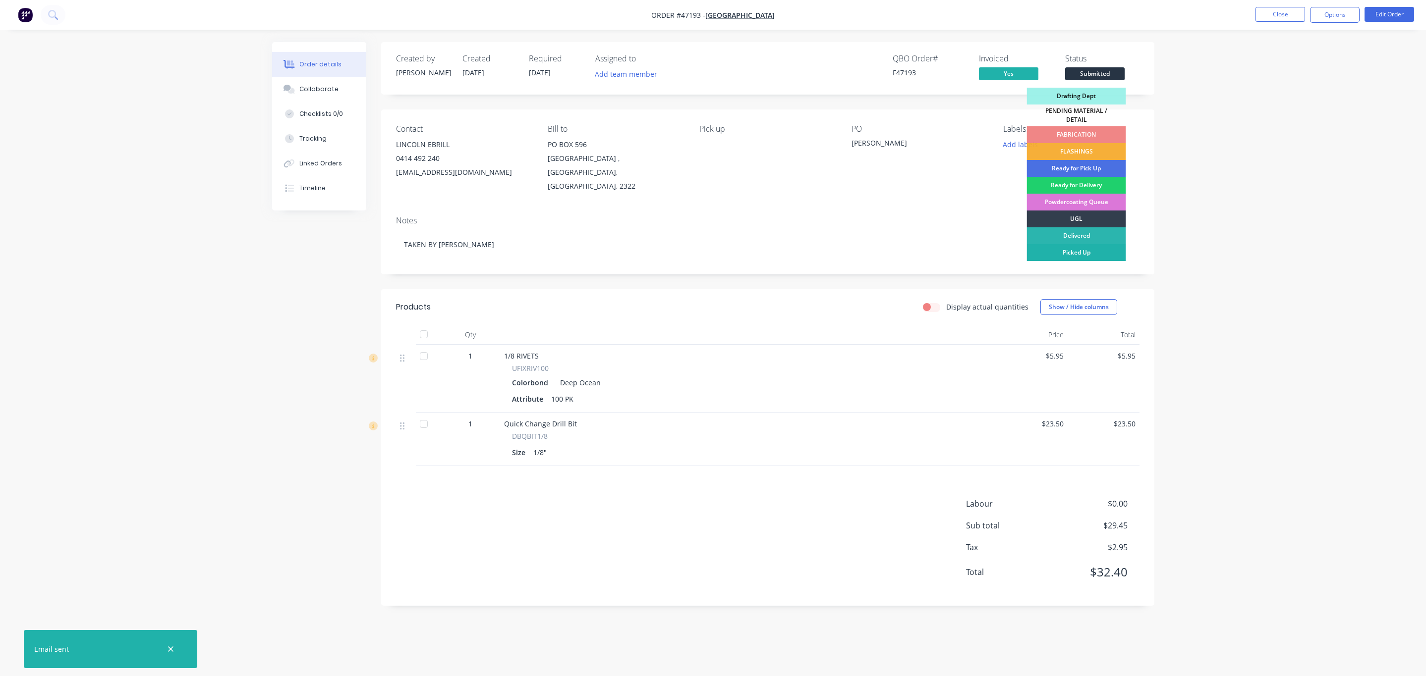
click at [1074, 244] on div "Picked Up" at bounding box center [1076, 252] width 99 height 17
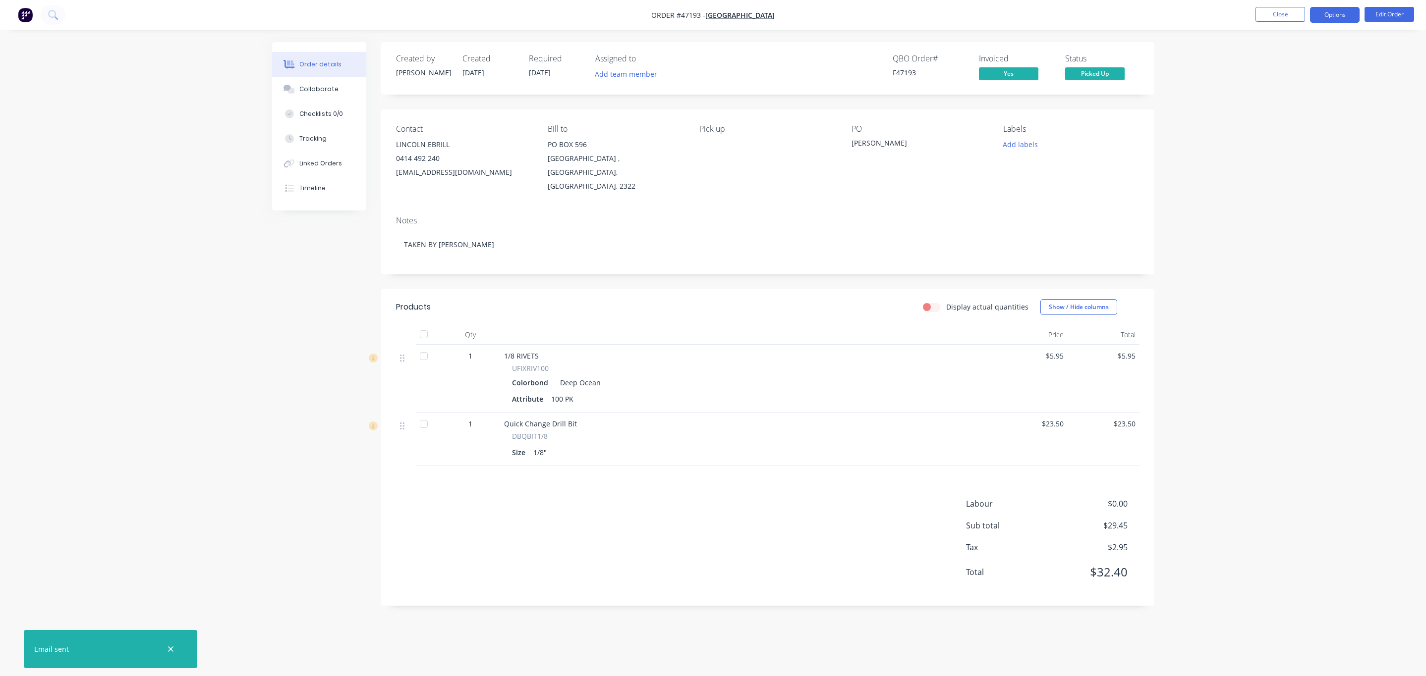
click at [1319, 18] on button "Options" at bounding box center [1335, 15] width 50 height 16
click at [1307, 262] on div "Archive" at bounding box center [1304, 258] width 91 height 14
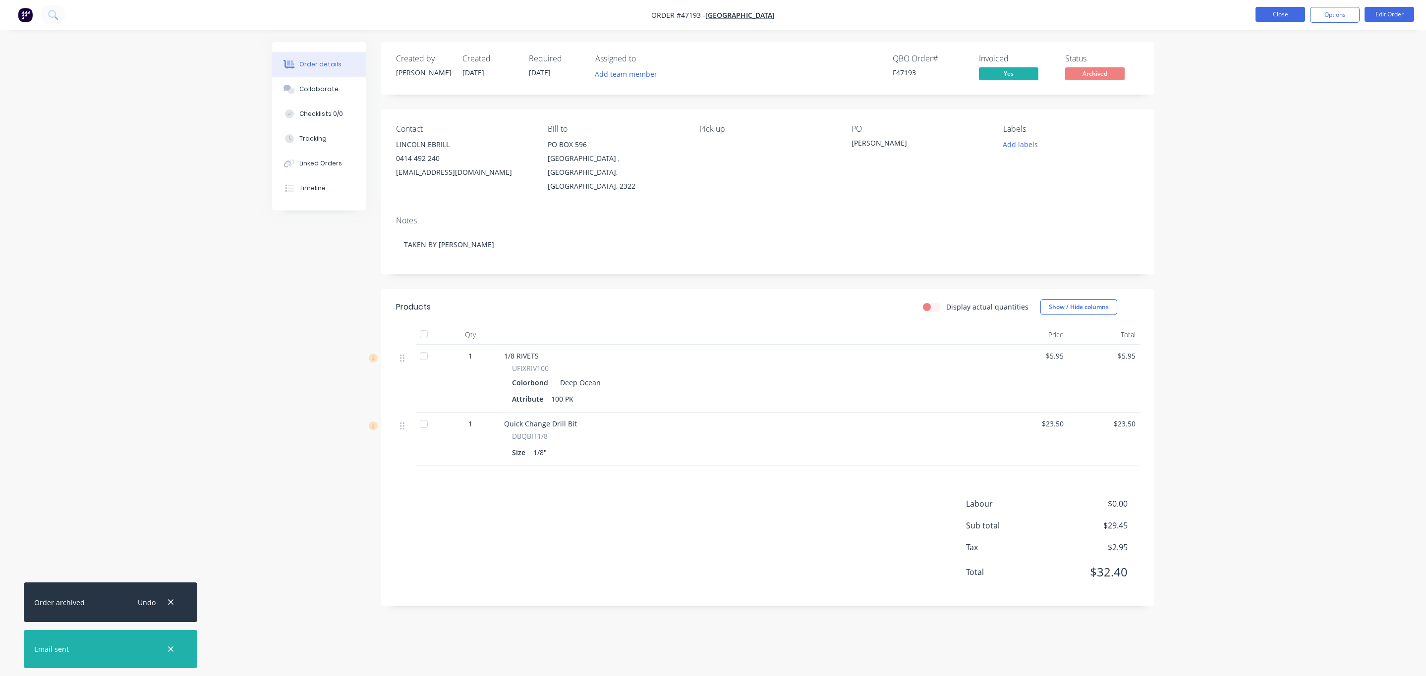
click at [1281, 14] on button "Close" at bounding box center [1280, 14] width 50 height 15
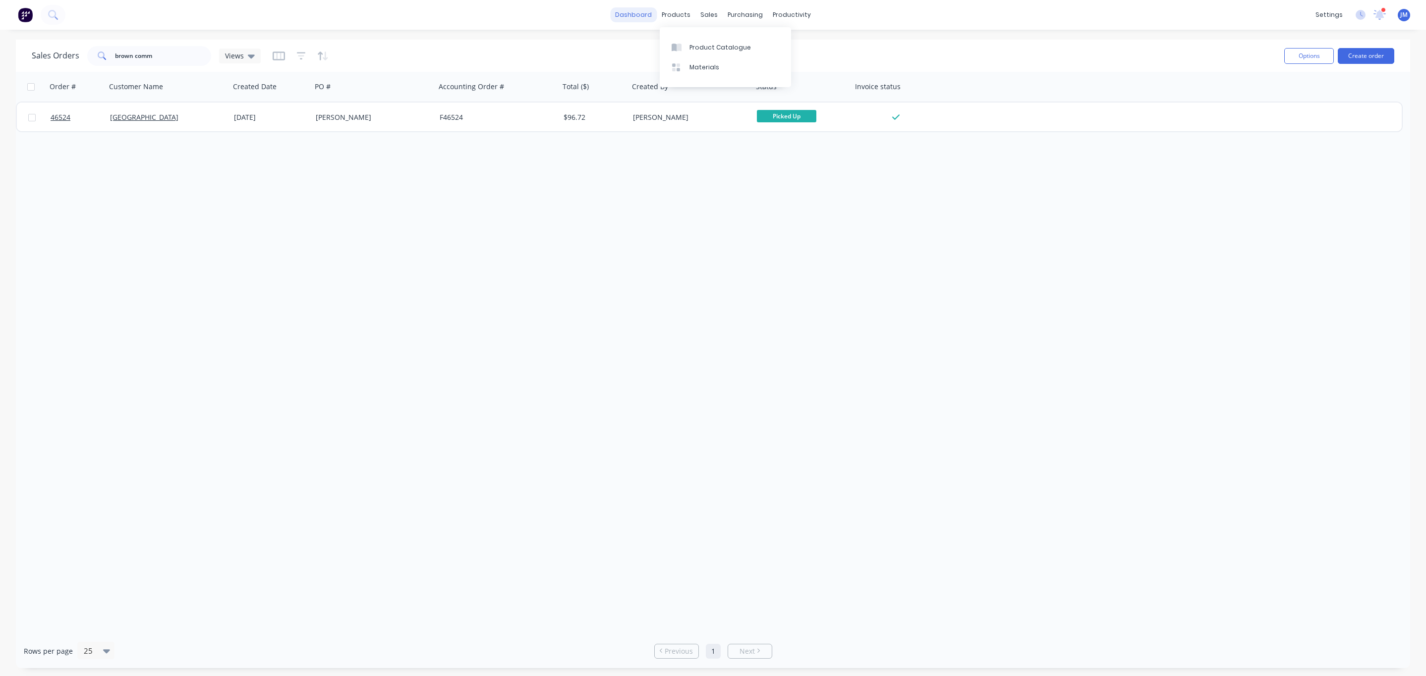
click at [629, 14] on link "dashboard" at bounding box center [633, 14] width 47 height 15
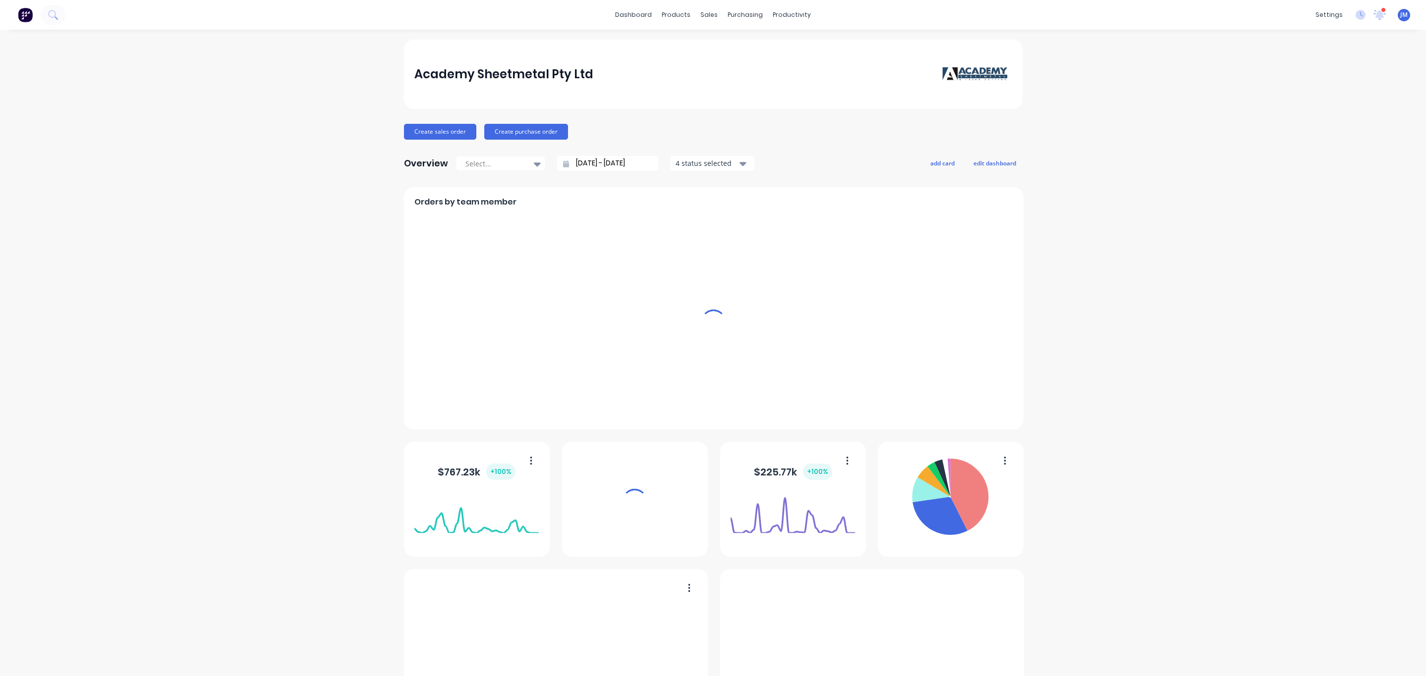
click at [737, 17] on div "purchasing" at bounding box center [745, 14] width 45 height 15
click at [743, 15] on div "purchasing" at bounding box center [745, 14] width 45 height 15
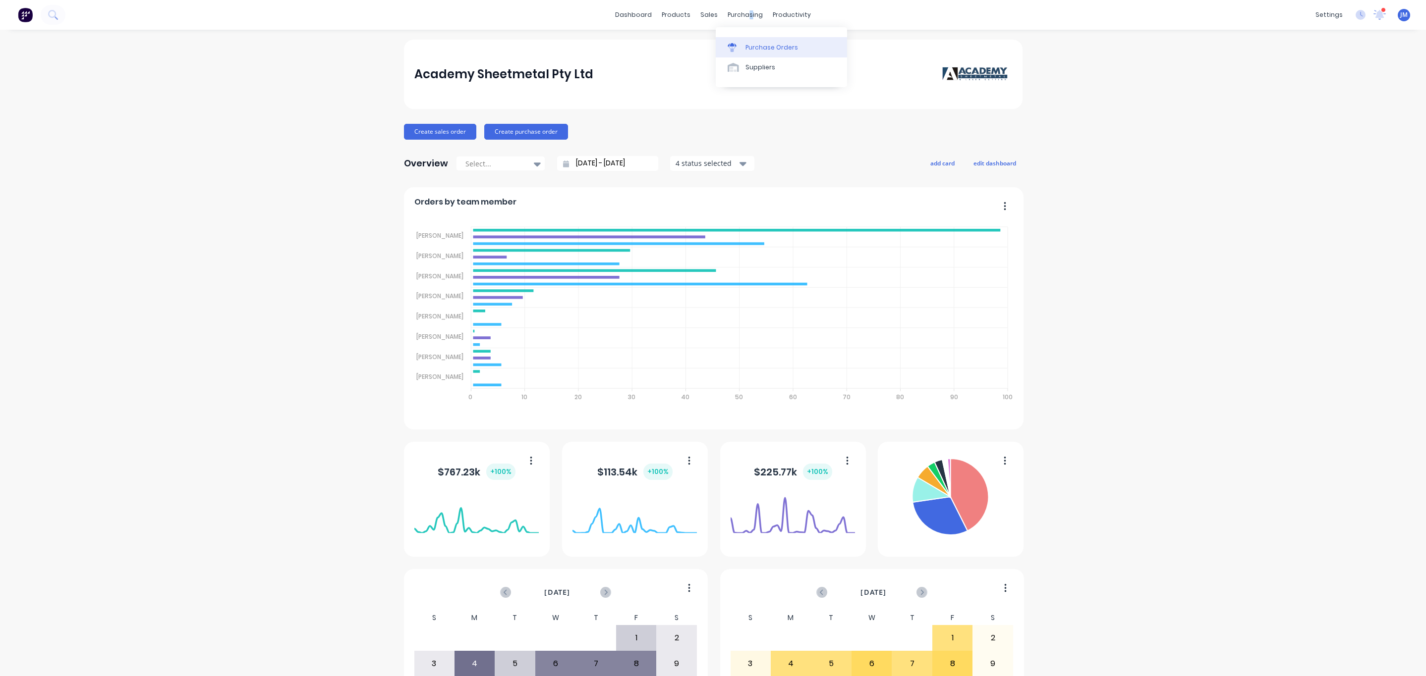
click at [758, 49] on div "Purchase Orders" at bounding box center [771, 47] width 53 height 9
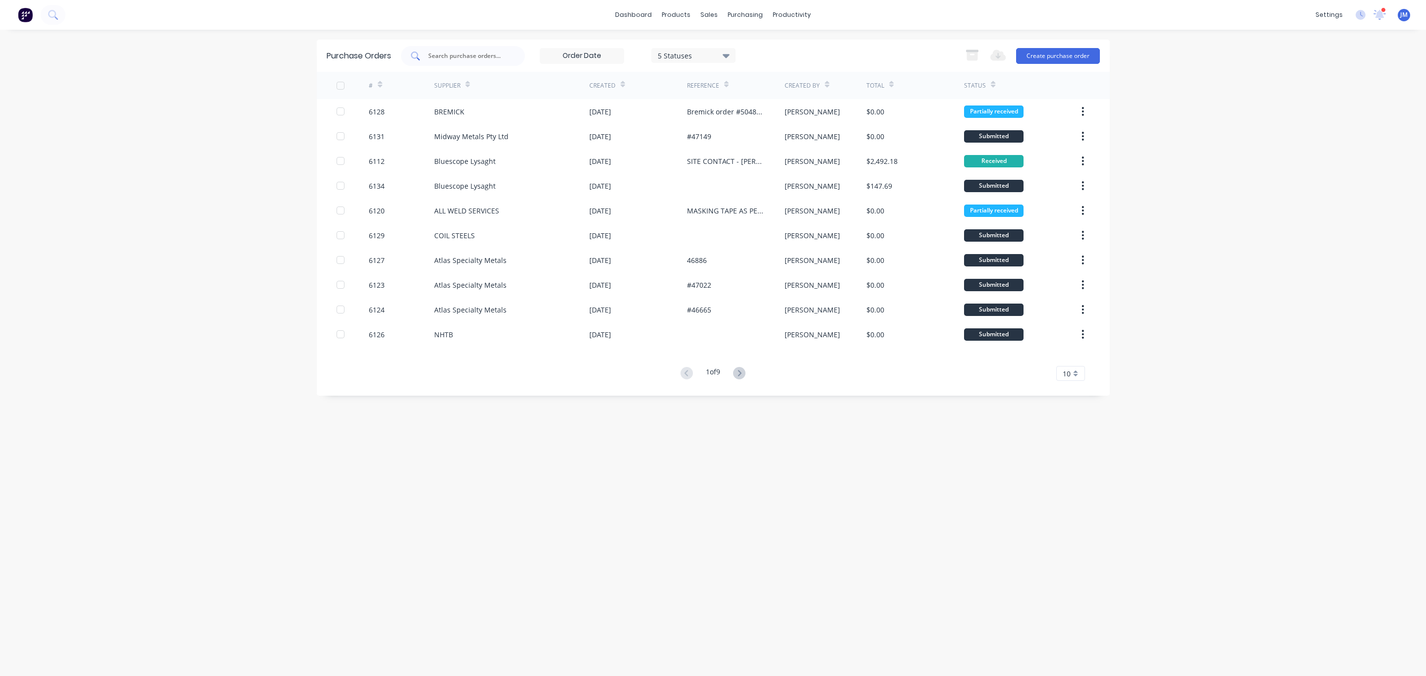
click at [488, 54] on input "text" at bounding box center [468, 56] width 82 height 10
type input "HUNTER"
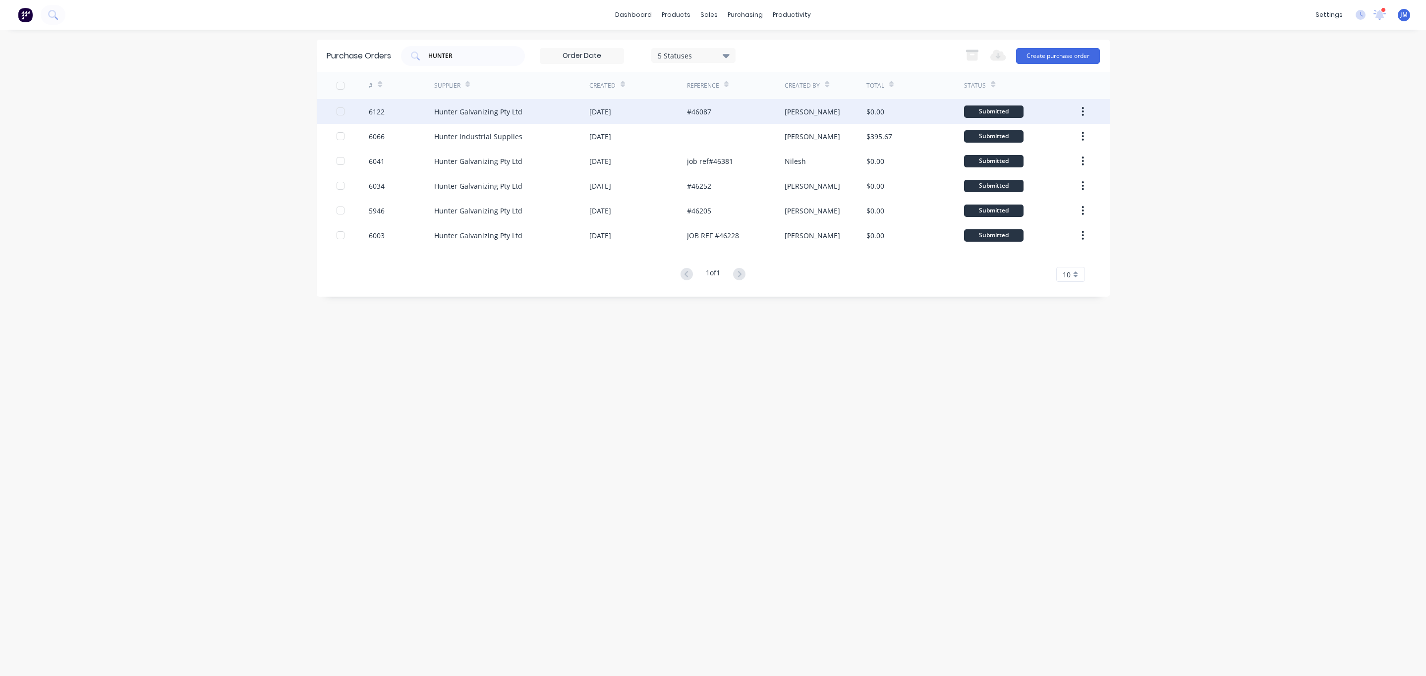
click at [761, 112] on div "#46087" at bounding box center [736, 111] width 98 height 25
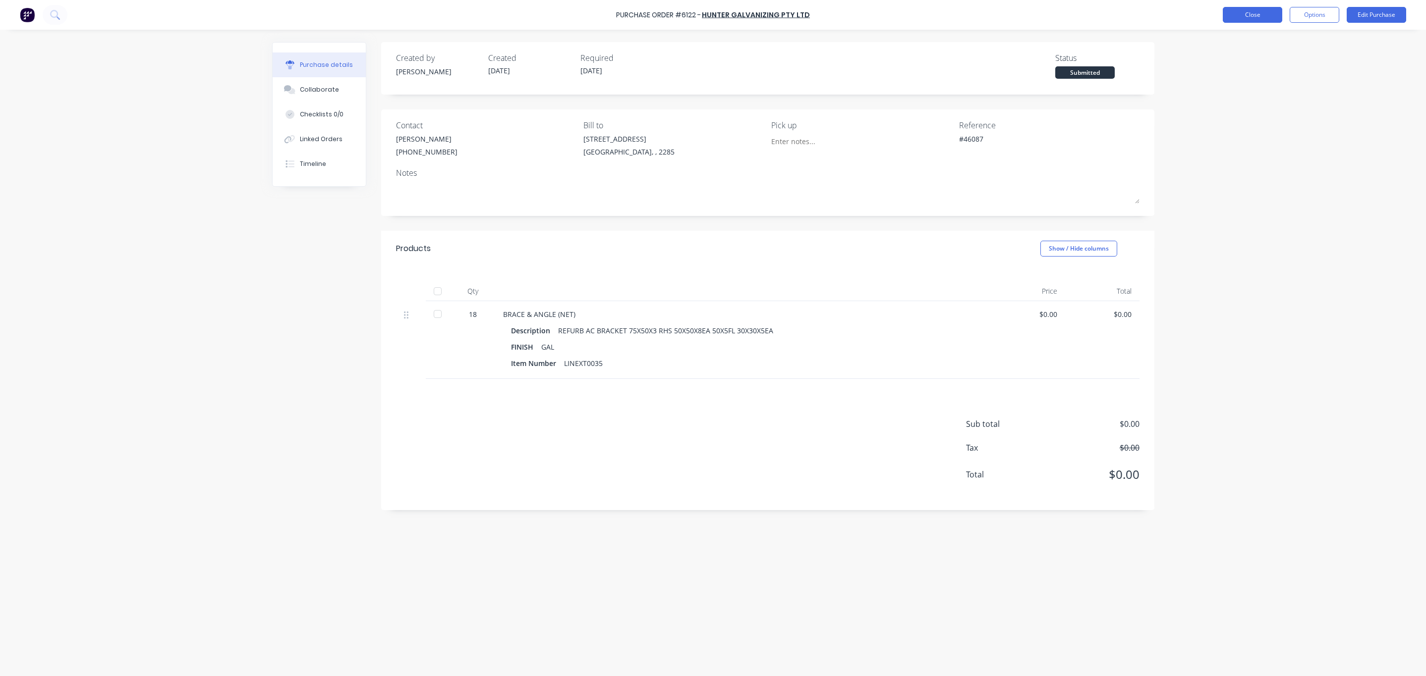
click at [1250, 15] on button "Close" at bounding box center [1252, 15] width 59 height 16
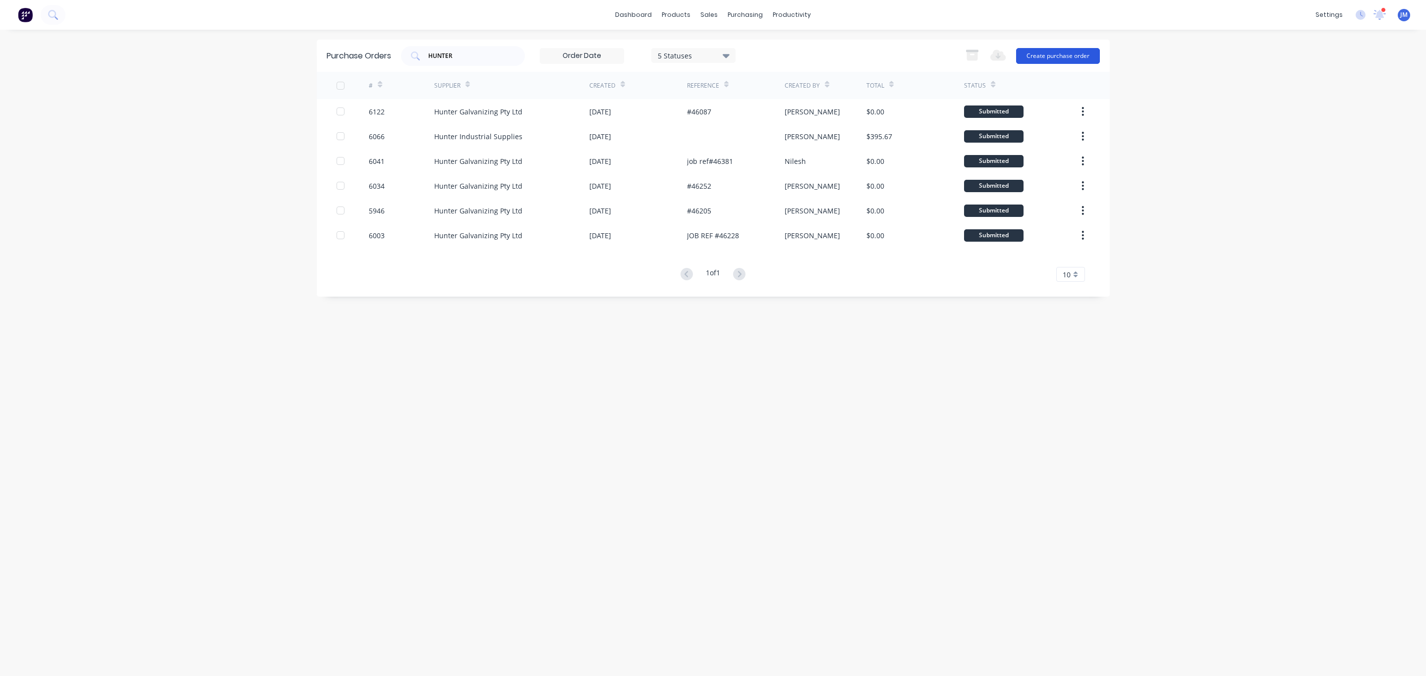
click at [1085, 55] on button "Create purchase order" at bounding box center [1058, 56] width 84 height 16
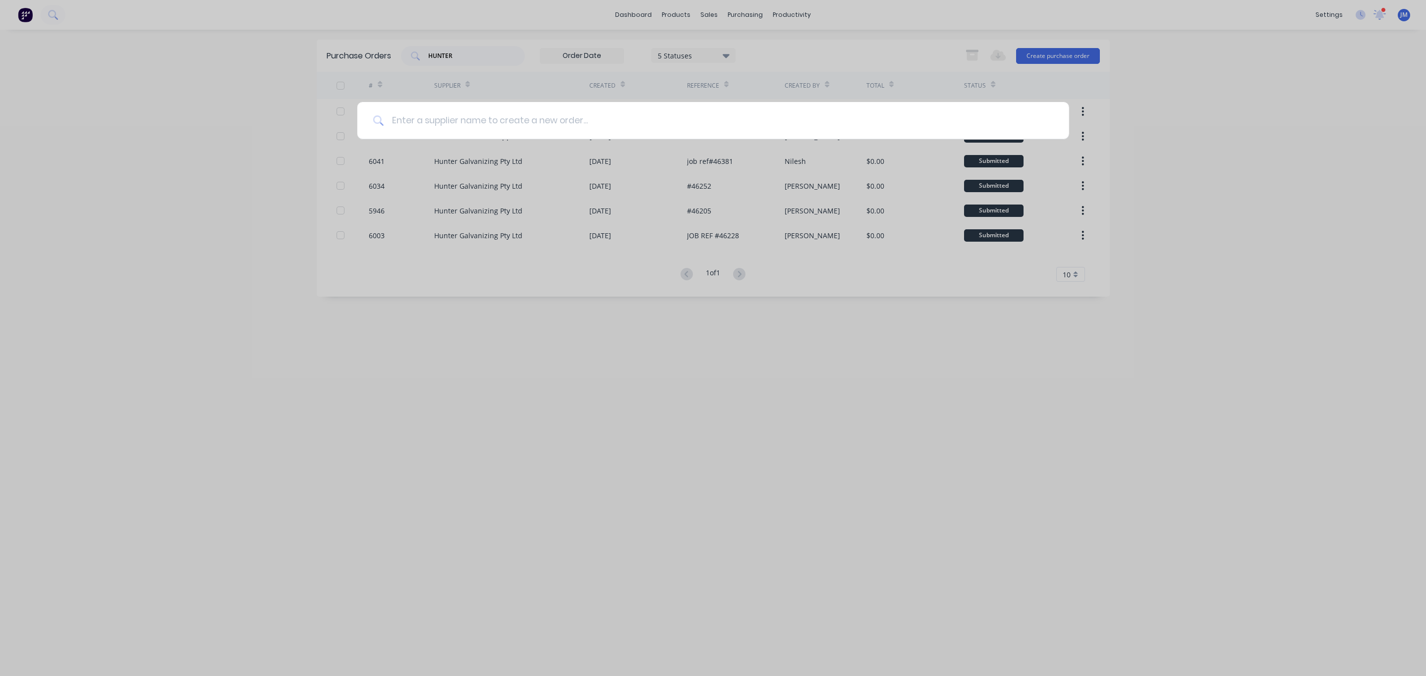
click at [491, 115] on input at bounding box center [719, 120] width 670 height 37
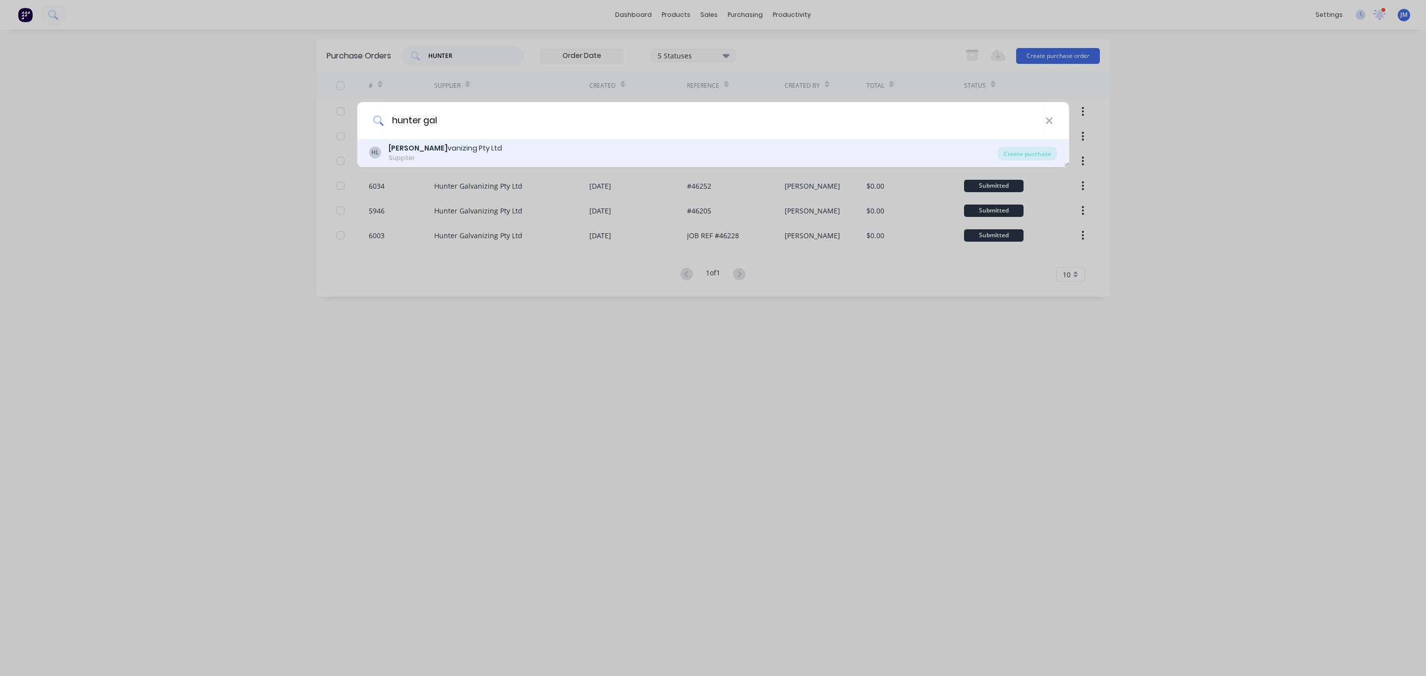
type input "hunter gal"
click at [443, 155] on div "Supplier" at bounding box center [445, 158] width 113 height 9
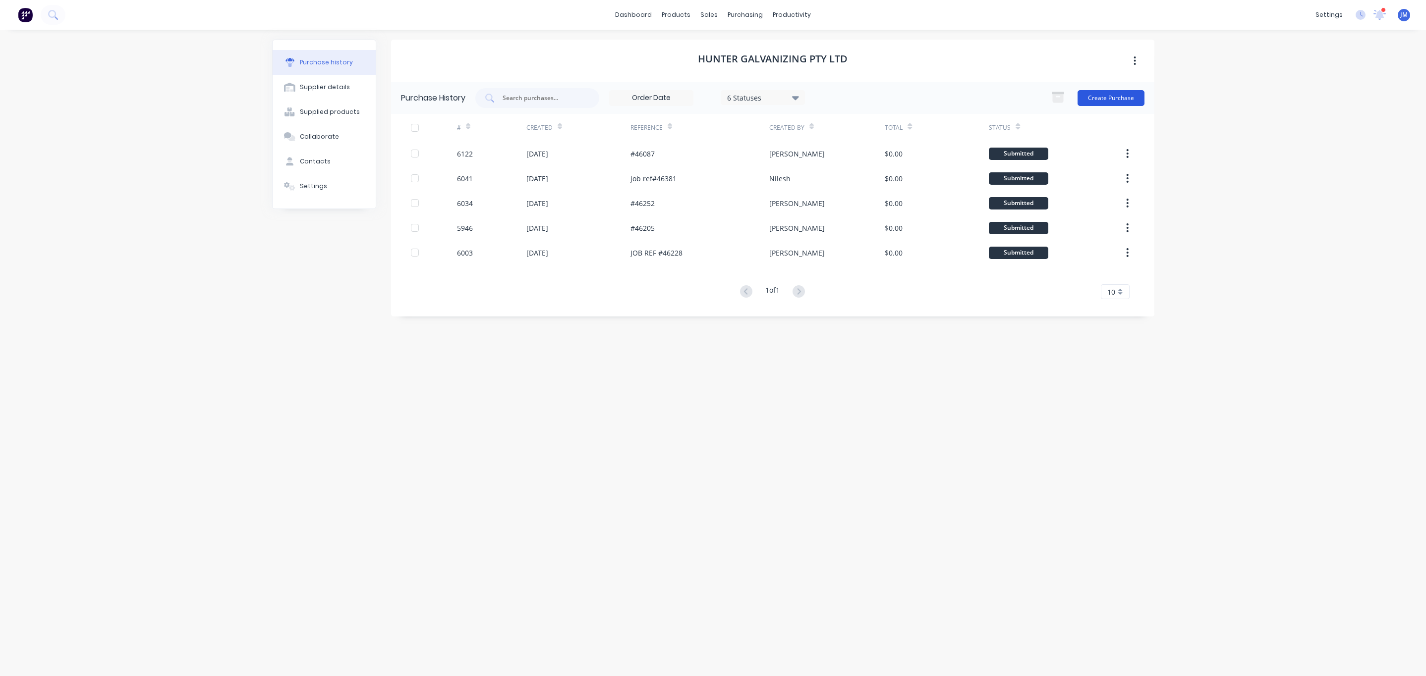
click at [1108, 98] on button "Create Purchase" at bounding box center [1110, 98] width 67 height 16
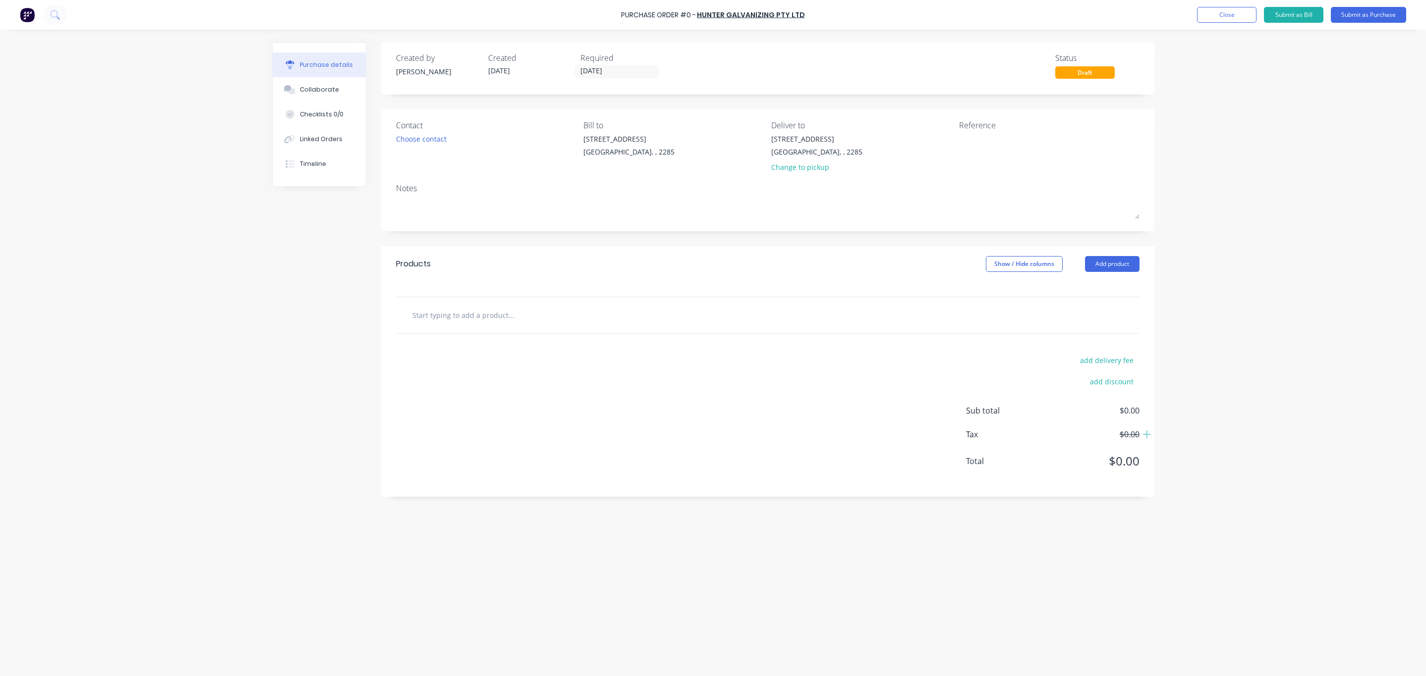
click at [427, 131] on div "Contact Choose contact" at bounding box center [486, 148] width 180 height 58
click at [424, 141] on div "Choose contact" at bounding box center [421, 139] width 51 height 10
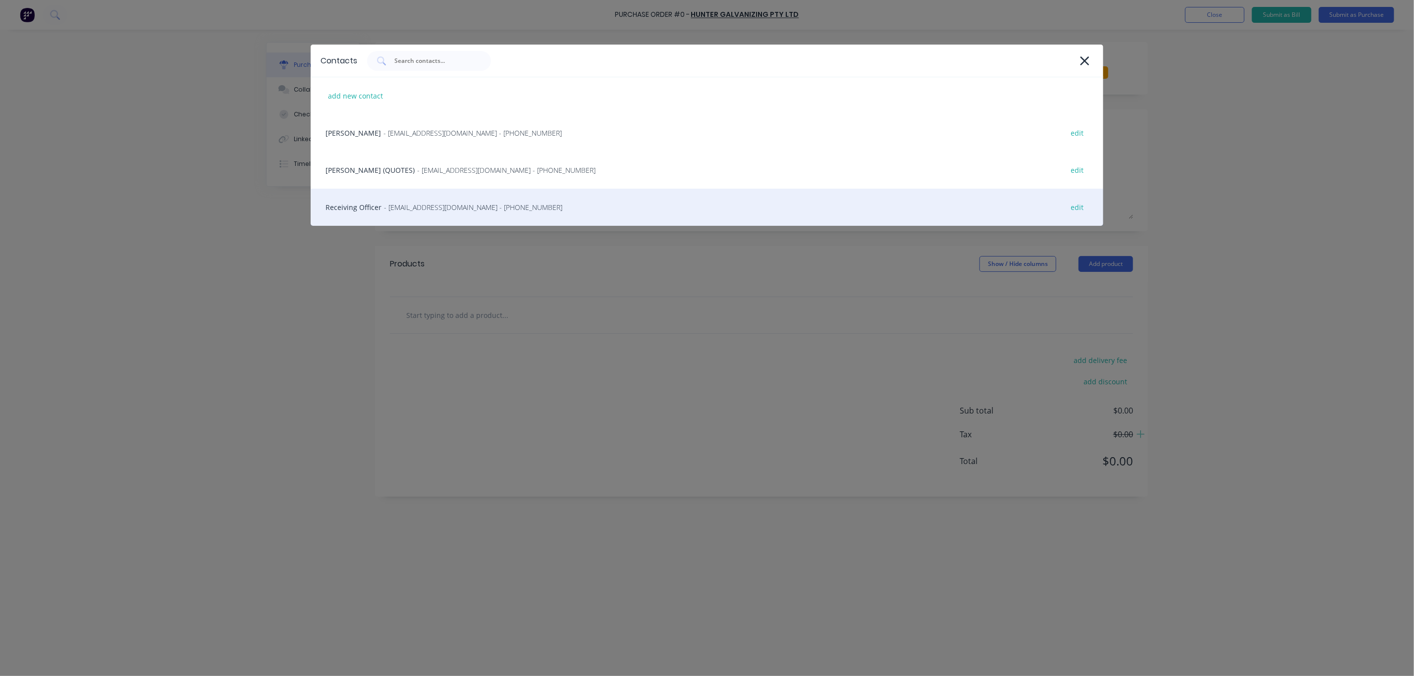
click at [577, 202] on div "Receiving Officer - [EMAIL_ADDRESS][DOMAIN_NAME] - [PHONE_NUMBER] edit" at bounding box center [707, 207] width 793 height 37
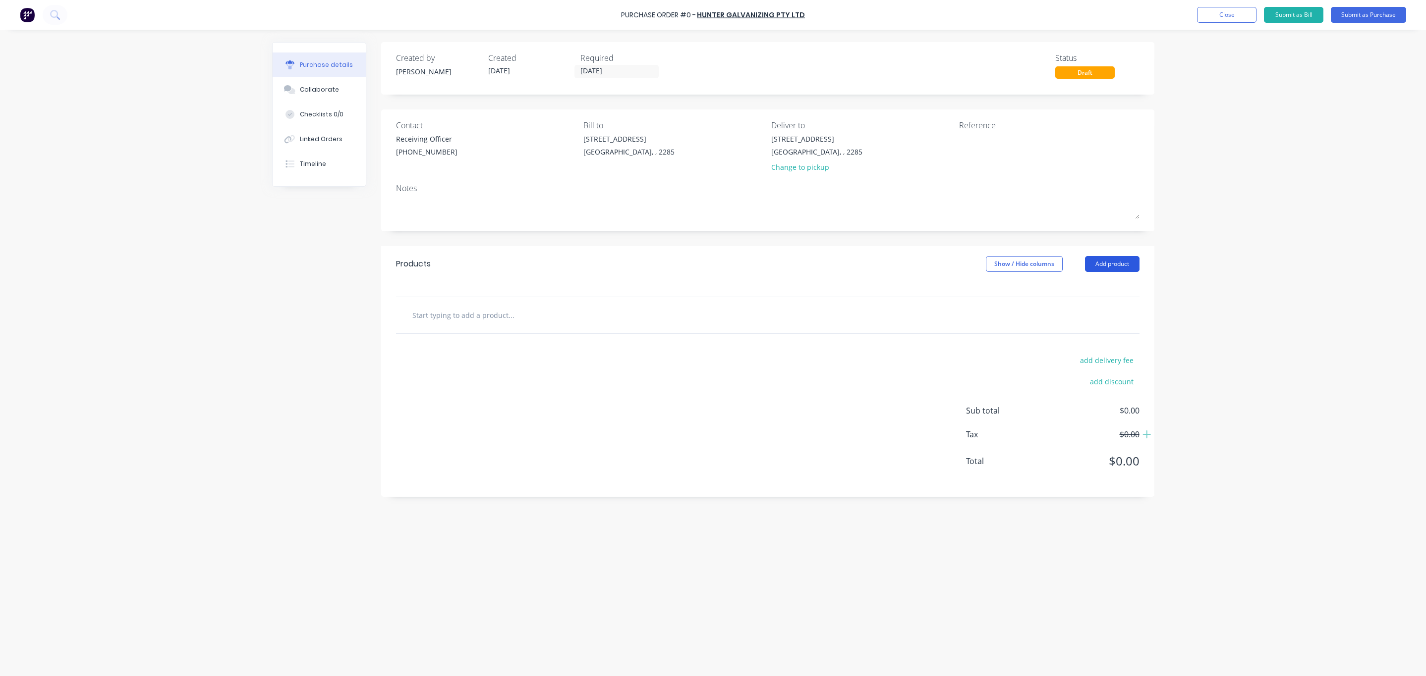
click at [1097, 270] on button "Add product" at bounding box center [1112, 264] width 55 height 16
click at [1069, 287] on div "Product catalogue" at bounding box center [1092, 289] width 76 height 14
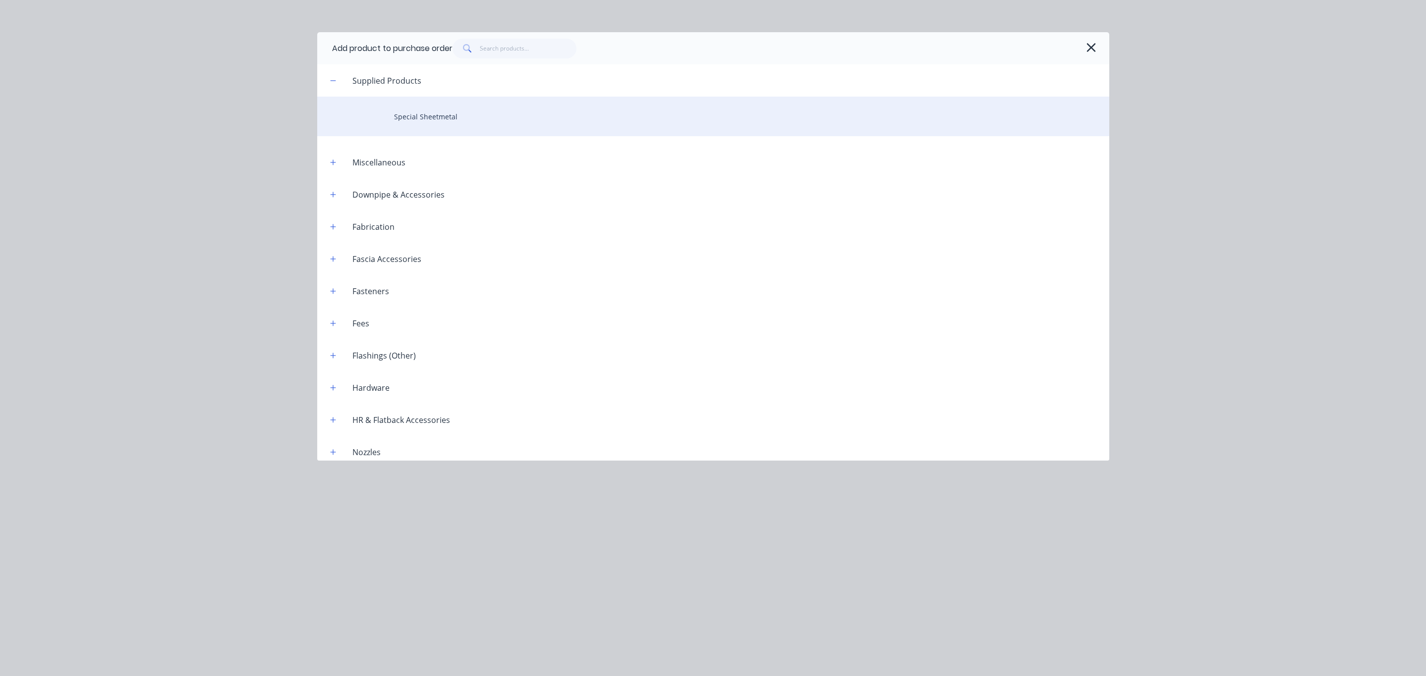
click at [420, 122] on div "Special Sheetmetal" at bounding box center [713, 117] width 792 height 40
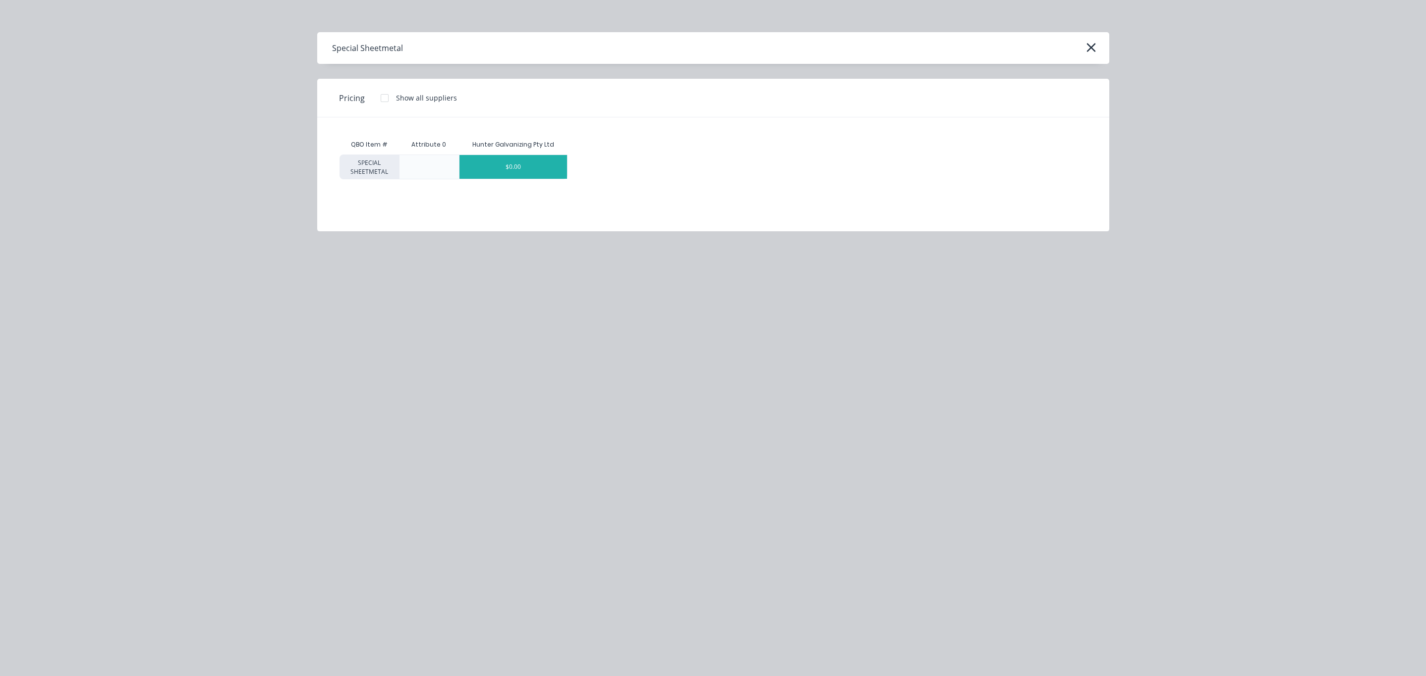
click at [535, 170] on div "$0.00" at bounding box center [513, 167] width 108 height 24
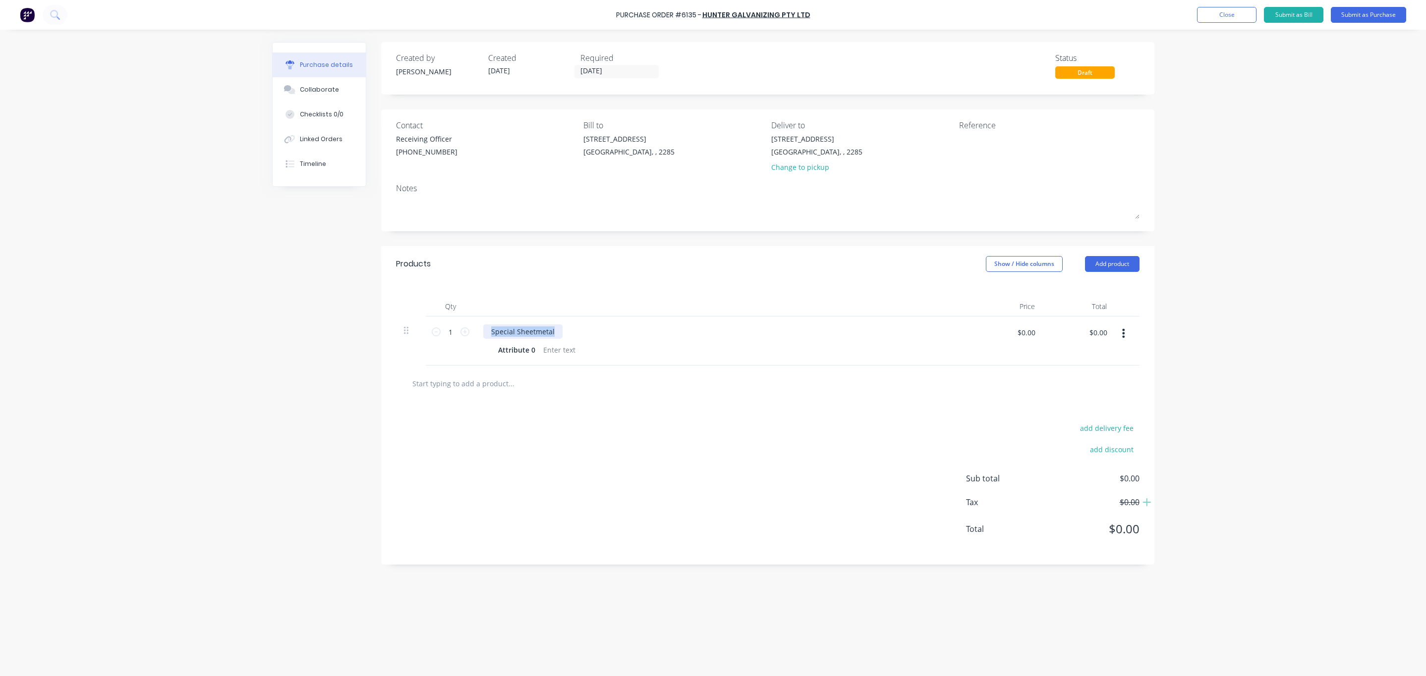
drag, startPoint x: 555, startPoint y: 330, endPoint x: 328, endPoint y: 328, distance: 227.0
click at [343, 332] on div "Created by [PERSON_NAME] Created [DATE] Required [DATE] Status Draft Contact Re…" at bounding box center [713, 350] width 882 height 617
click at [523, 328] on div "SHELVING - 40X40X450 RIGHT" at bounding box center [539, 332] width 113 height 14
drag, startPoint x: 453, startPoint y: 330, endPoint x: 447, endPoint y: 336, distance: 9.1
click at [447, 336] on input "1" at bounding box center [451, 332] width 20 height 15
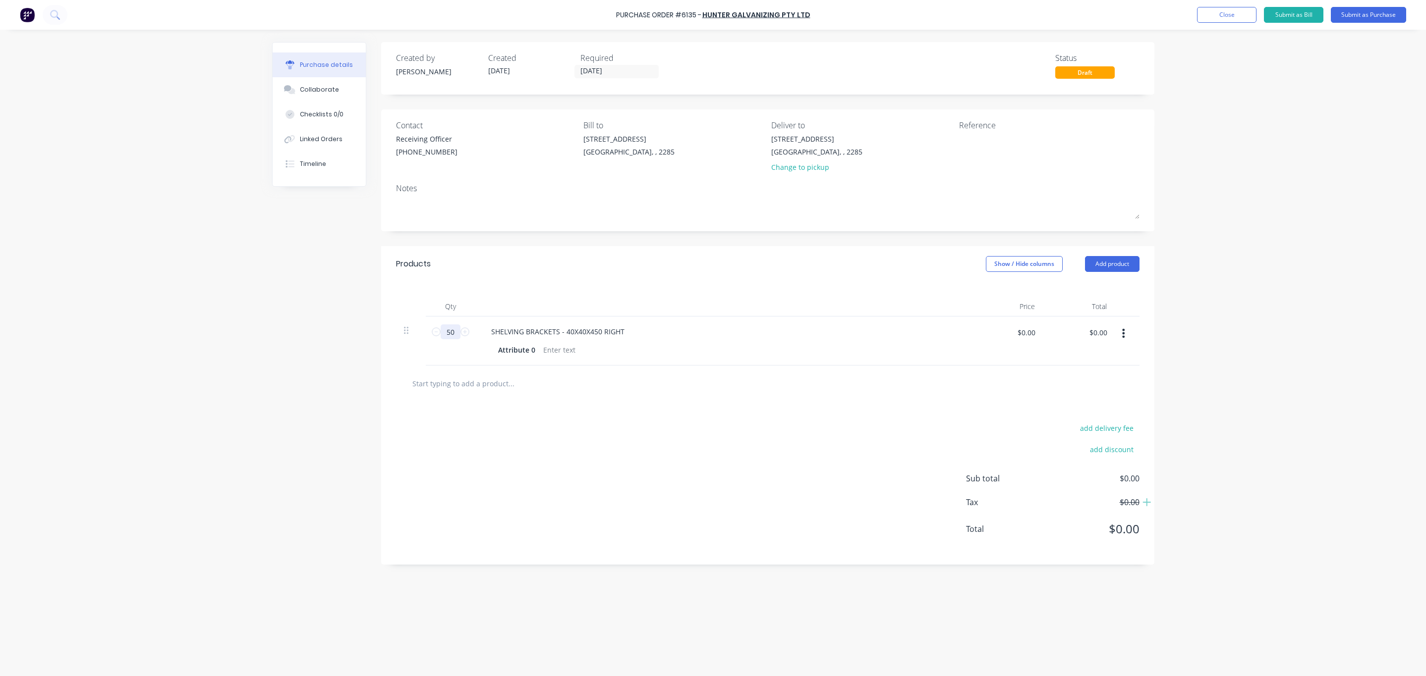
type input "50"
click at [1119, 335] on button "button" at bounding box center [1123, 334] width 23 height 18
click at [1095, 379] on button "Duplicate" at bounding box center [1093, 380] width 84 height 20
click at [460, 381] on icon at bounding box center [464, 381] width 9 height 9
click at [448, 381] on input "2" at bounding box center [451, 381] width 20 height 15
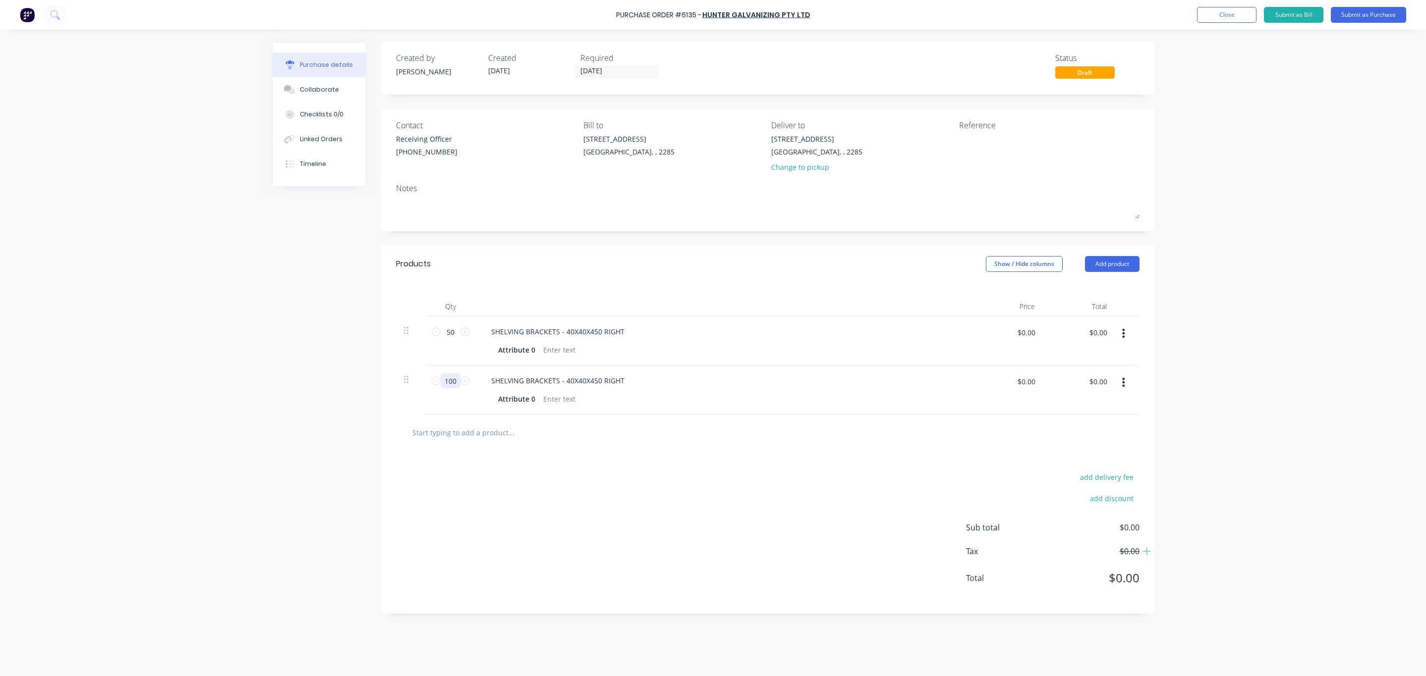
type input "100"
click at [593, 473] on div "add delivery fee add discount Sub total $0.00 Tax $0.00 Total $0.00" at bounding box center [767, 532] width 773 height 163
click at [601, 72] on input "[DATE]" at bounding box center [616, 71] width 83 height 12
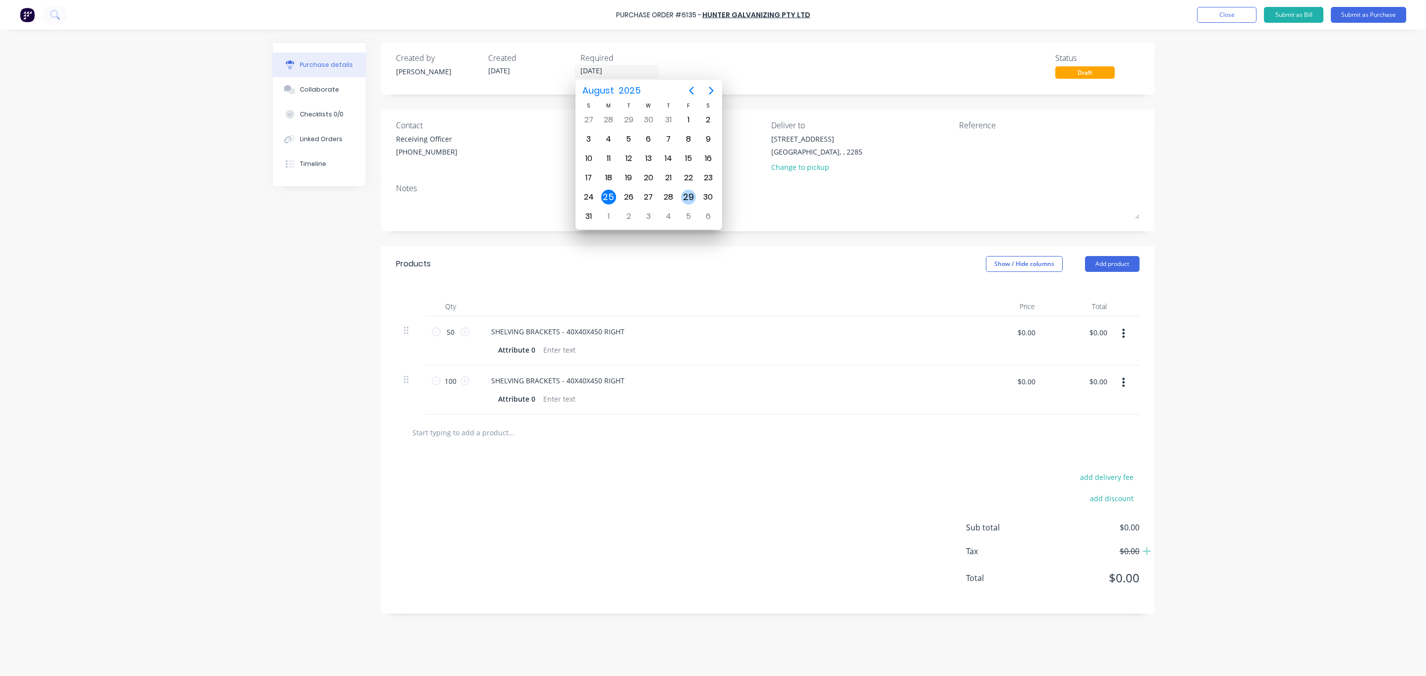
click at [690, 200] on div "29" at bounding box center [688, 197] width 15 height 15
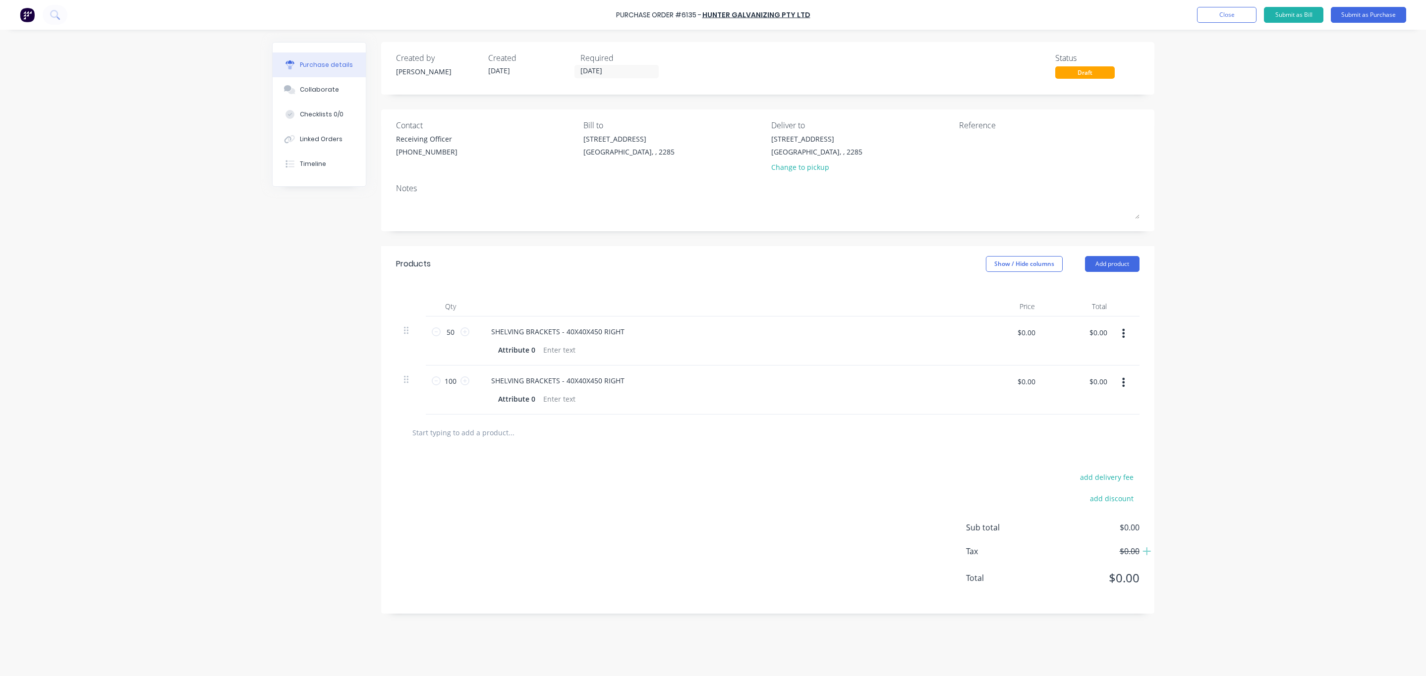
click at [785, 427] on div at bounding box center [767, 433] width 727 height 20
click at [596, 67] on input "[DATE]" at bounding box center [616, 71] width 83 height 12
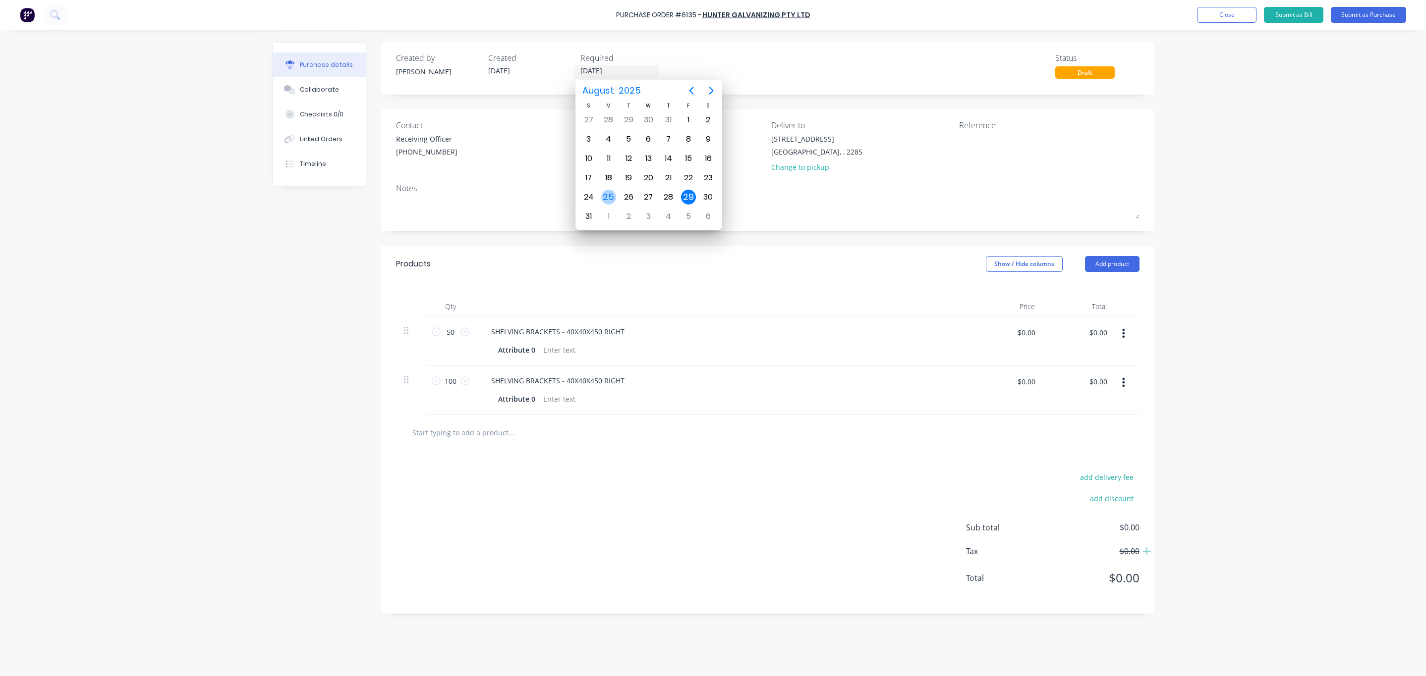
click at [610, 205] on div "25" at bounding box center [608, 197] width 15 height 15
type input "[DATE]"
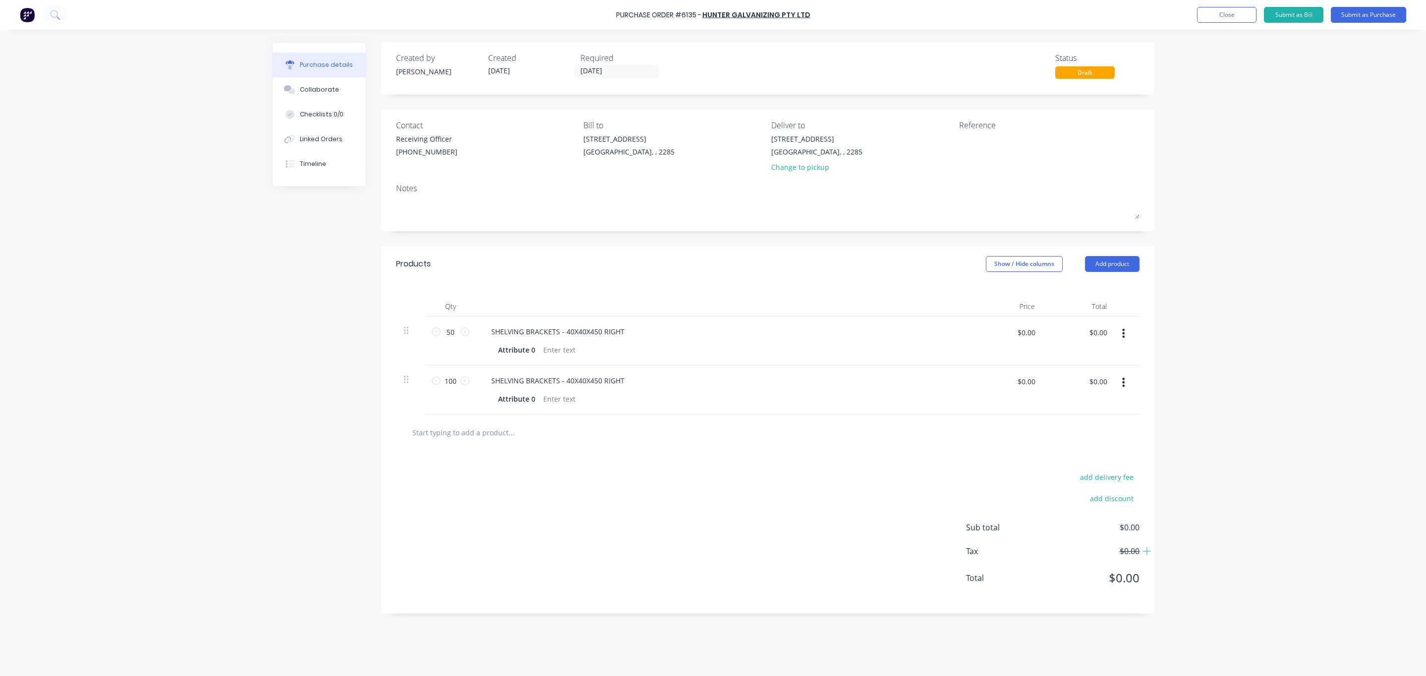
click at [1263, 155] on div "Purchase Order #6135 - Hunter Galvanizing Pty Ltd Add product Close Submit as B…" at bounding box center [713, 338] width 1426 height 676
click at [1383, 20] on button "Submit as Purchase" at bounding box center [1368, 15] width 75 height 16
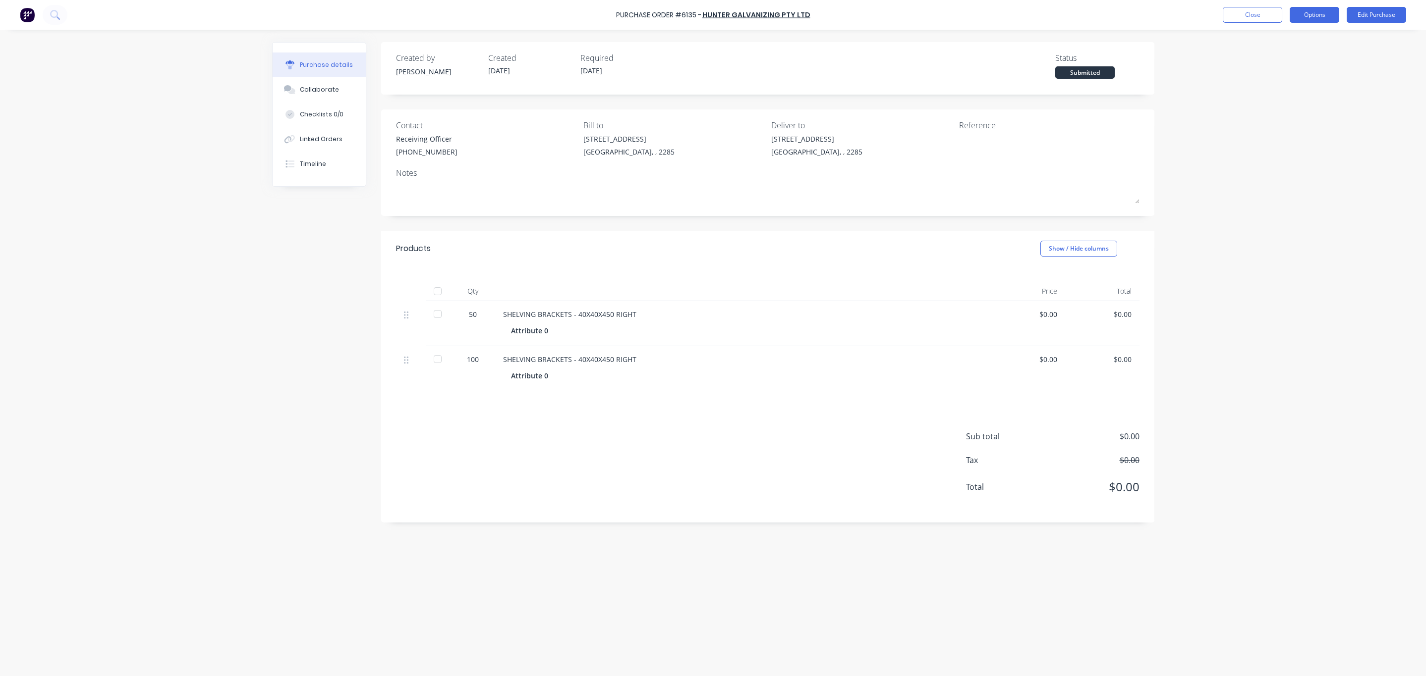
click at [1310, 7] on button "Options" at bounding box center [1314, 15] width 50 height 16
click at [1284, 38] on div "Print / Email" at bounding box center [1292, 40] width 76 height 14
click at [1282, 80] on div "Without pricing" at bounding box center [1292, 80] width 76 height 14
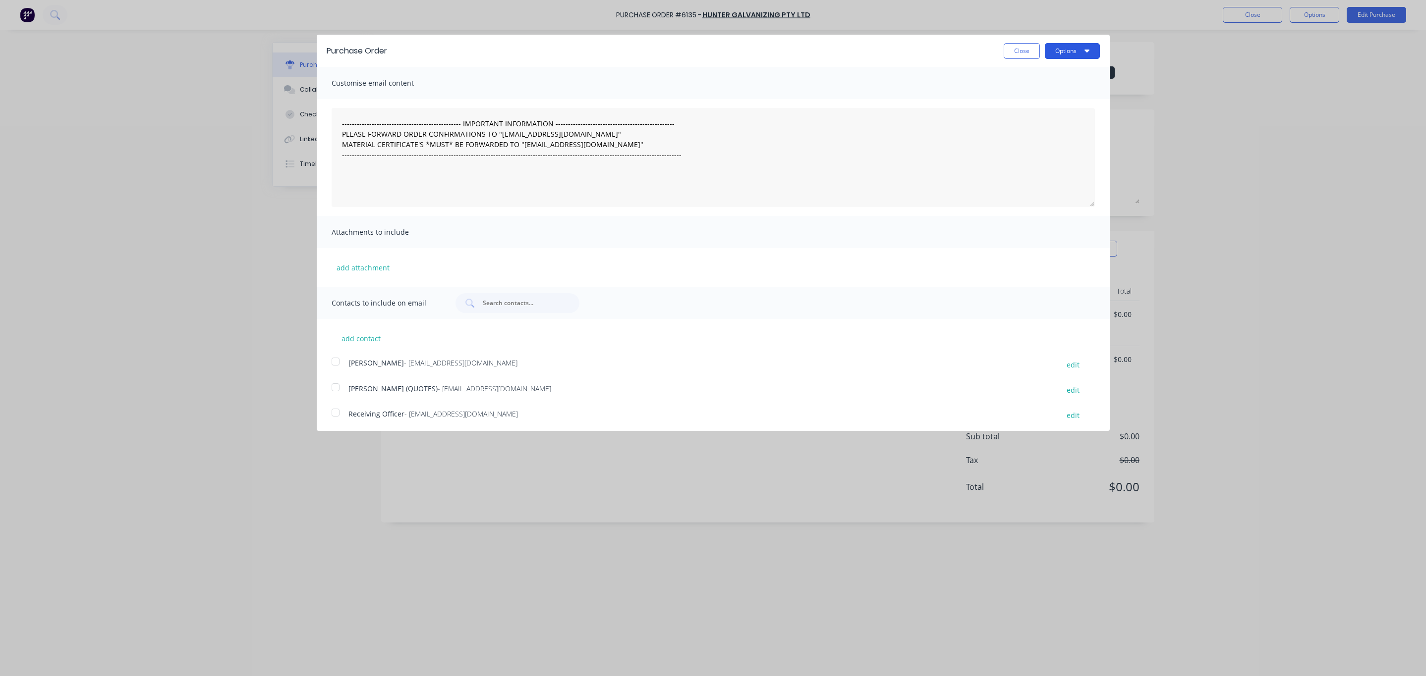
click at [1059, 55] on button "Options" at bounding box center [1072, 51] width 55 height 16
drag, startPoint x: 1052, startPoint y: 87, endPoint x: 1056, endPoint y: 77, distance: 10.2
click at [1056, 77] on div "Print Email" at bounding box center [1053, 86] width 94 height 45
click at [1056, 77] on div "Print" at bounding box center [1052, 76] width 76 height 14
click at [1010, 47] on button "Close" at bounding box center [1022, 51] width 36 height 16
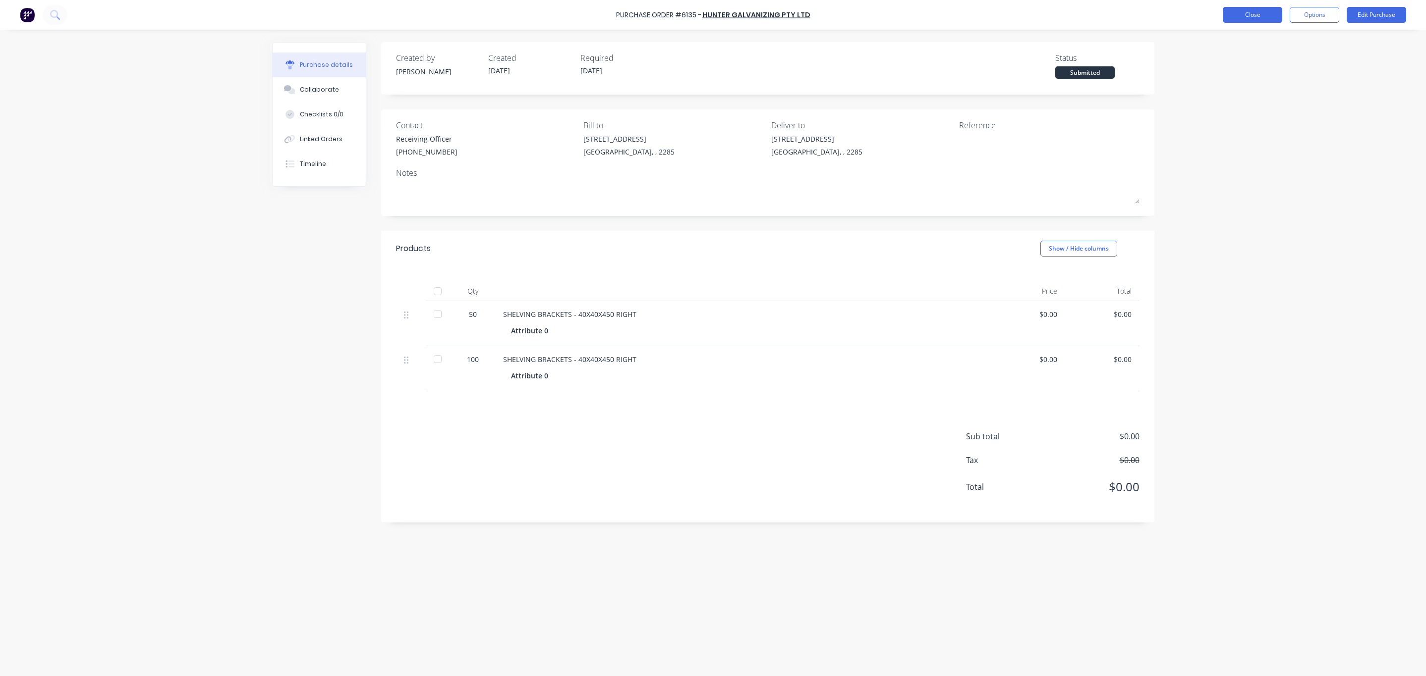
click at [1279, 9] on button "Close" at bounding box center [1252, 15] width 59 height 16
